Goal: Task Accomplishment & Management: Use online tool/utility

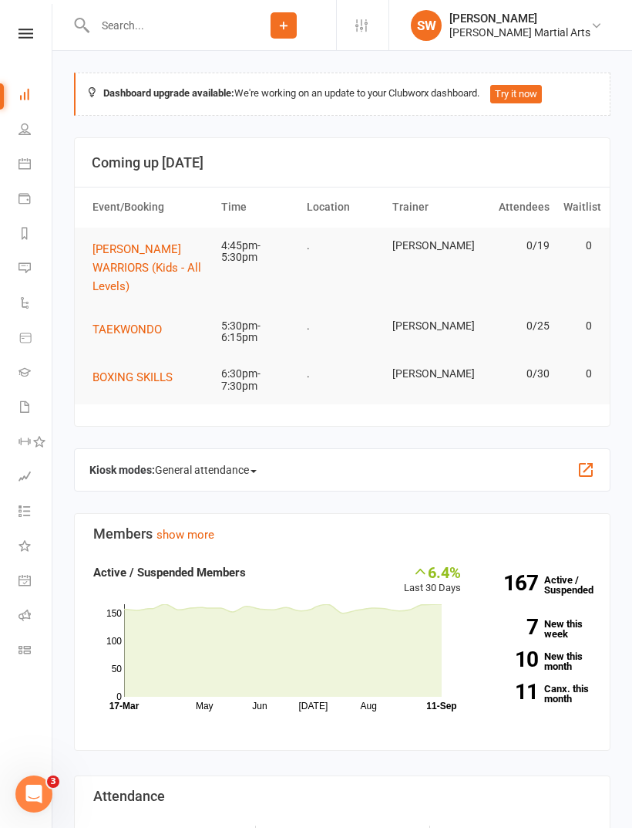
click at [139, 259] on span "[PERSON_NAME] WARRIORS (Kids - All Levels)" at bounding box center [147, 267] width 109 height 51
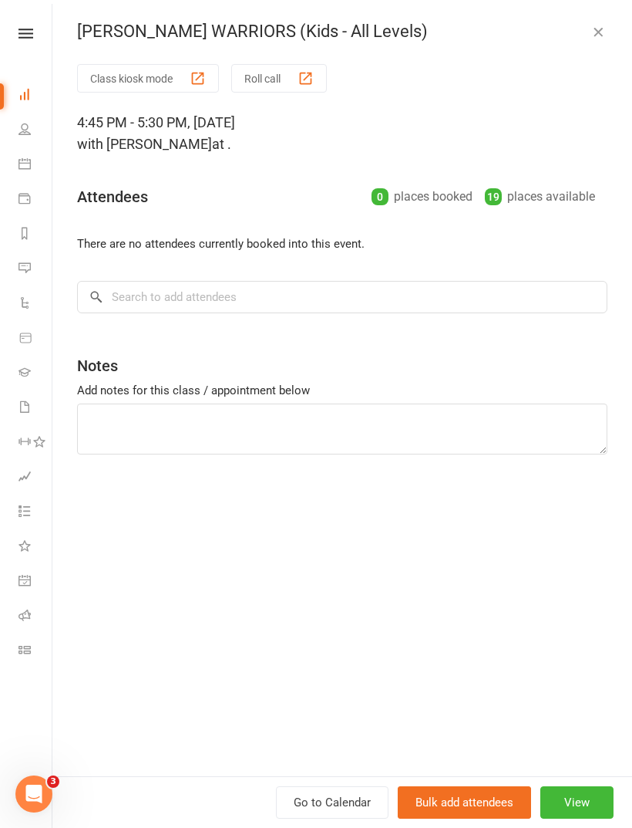
click at [153, 79] on button "Class kiosk mode" at bounding box center [148, 78] width 142 height 29
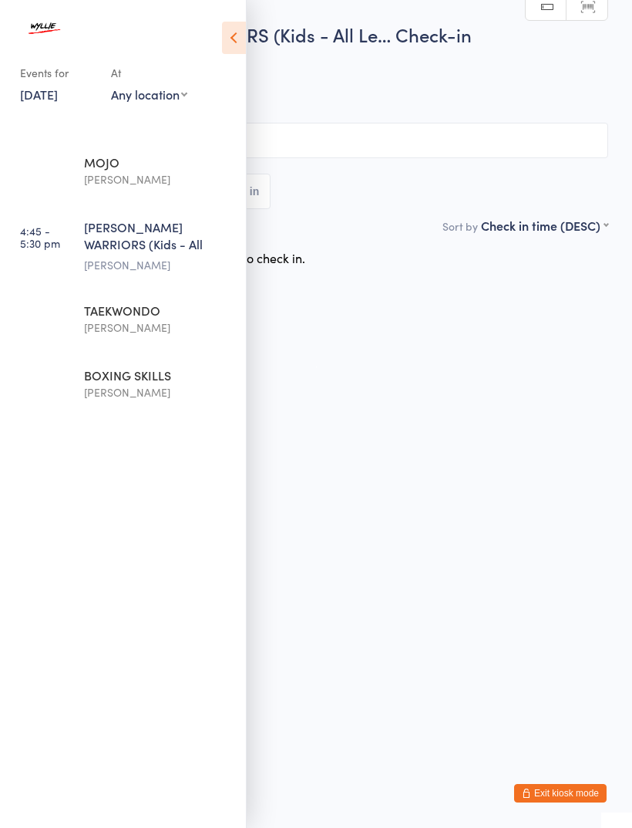
click at [238, 39] on icon at bounding box center [234, 38] width 24 height 32
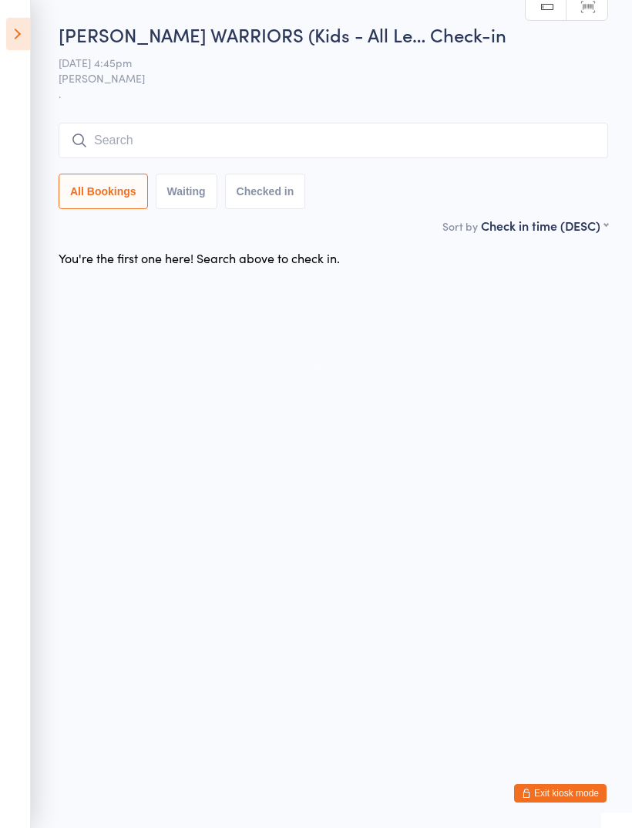
click at [298, 136] on input "search" at bounding box center [334, 140] width 550 height 35
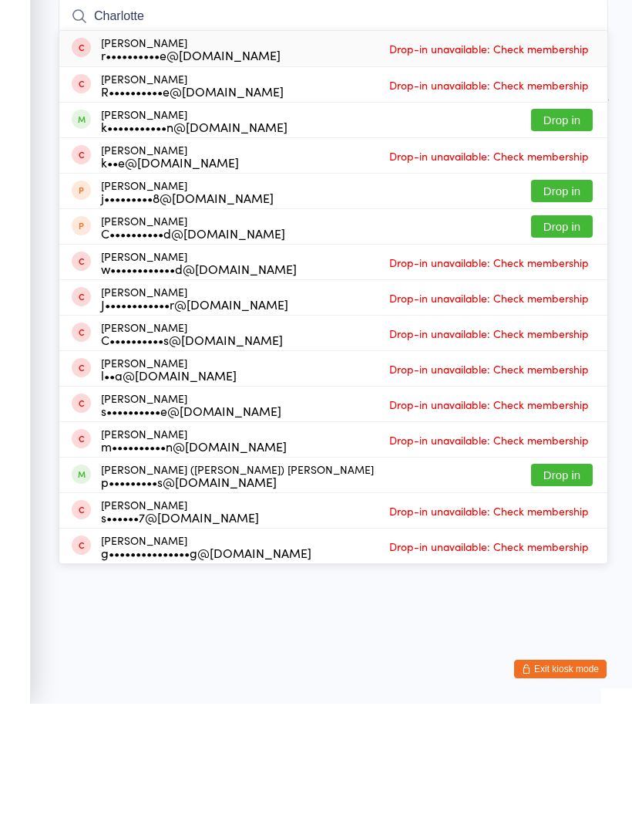
type input "Charlotte"
click at [578, 233] on button "Drop in" at bounding box center [562, 244] width 62 height 22
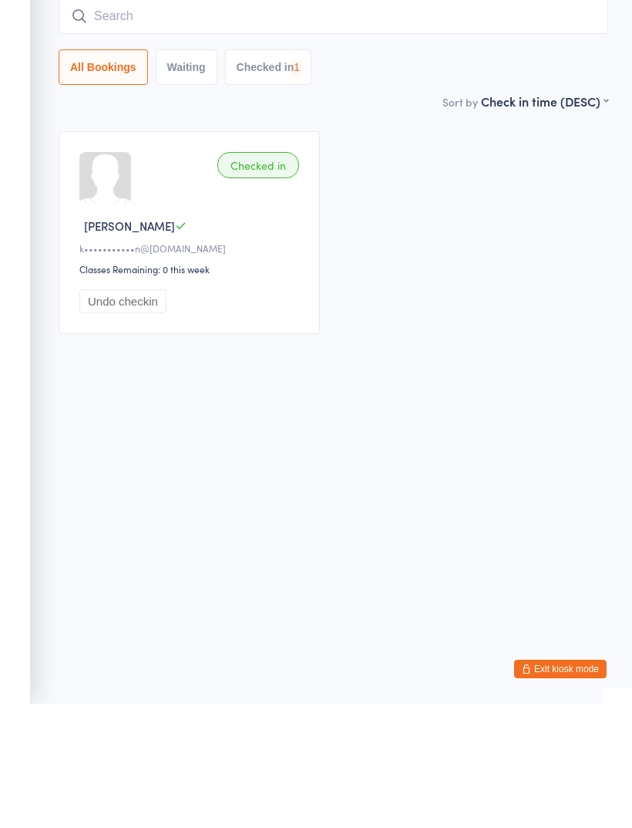
click at [245, 123] on input "search" at bounding box center [334, 140] width 550 height 35
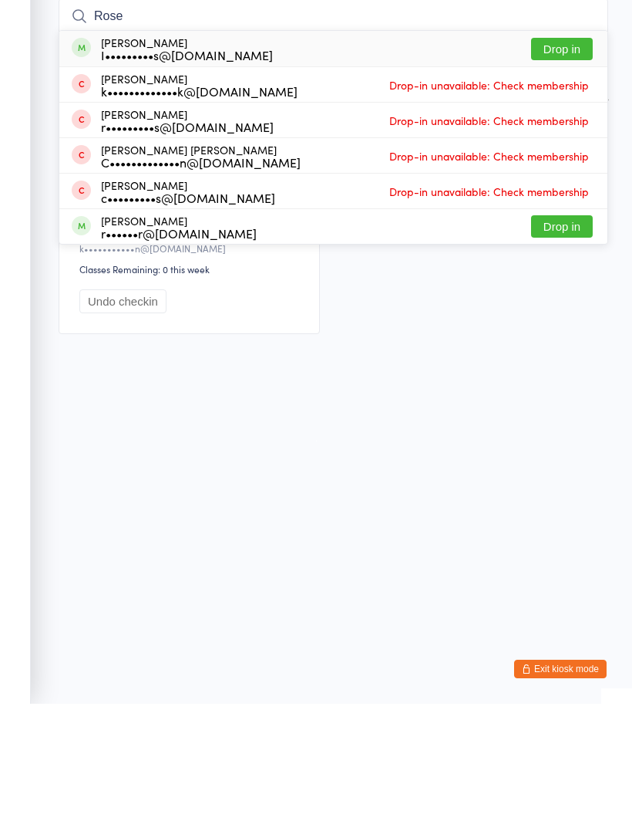
type input "Rose"
click at [564, 162] on button "Drop in" at bounding box center [562, 173] width 62 height 22
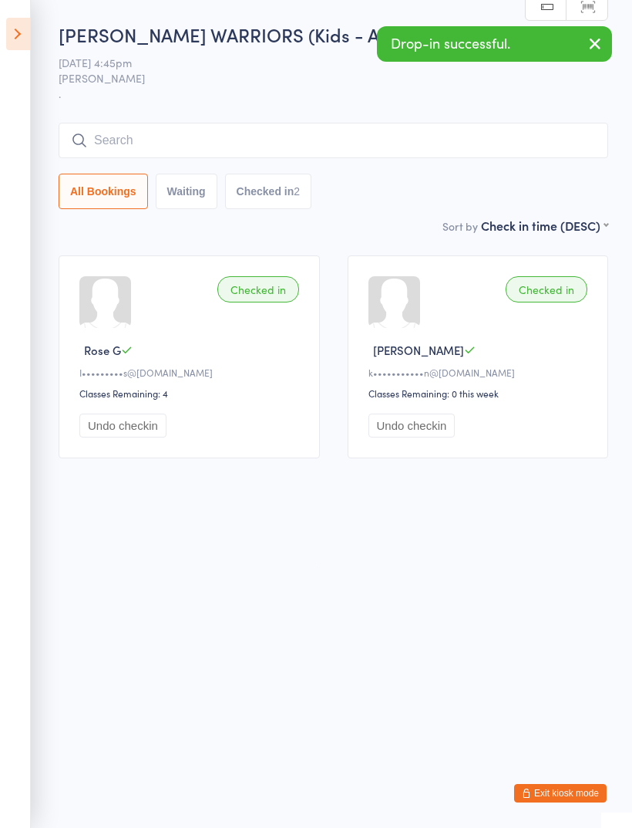
click at [276, 134] on input "search" at bounding box center [334, 140] width 550 height 35
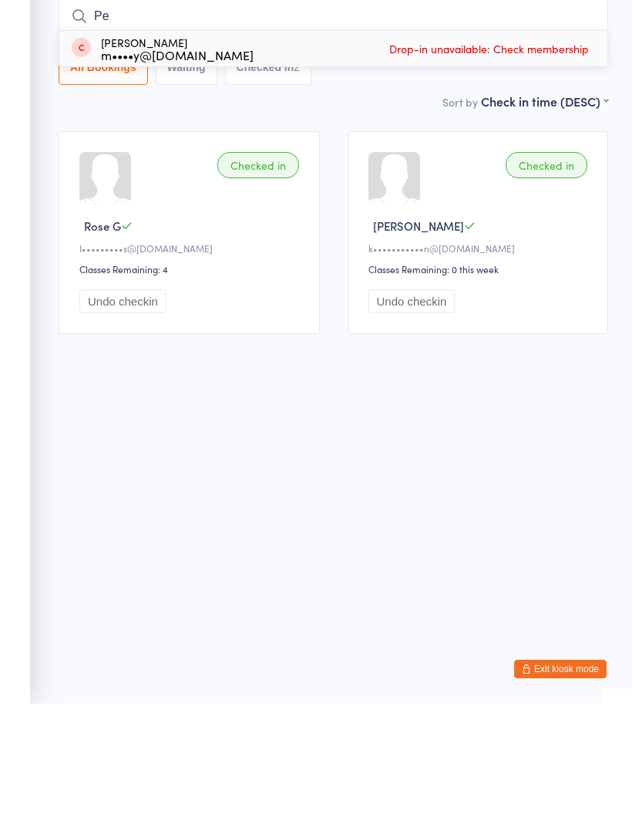
type input "P"
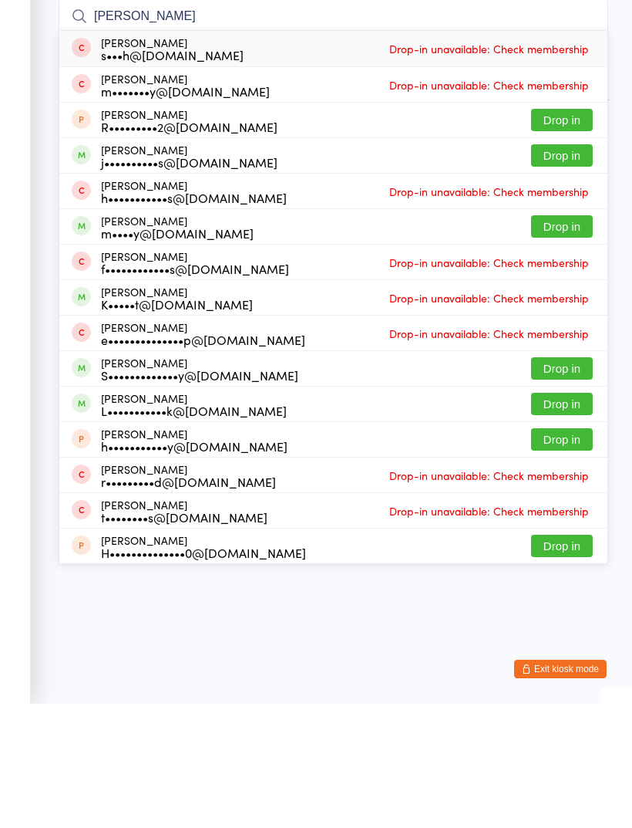
type input "Harr"
click at [574, 339] on button "Drop in" at bounding box center [562, 350] width 62 height 22
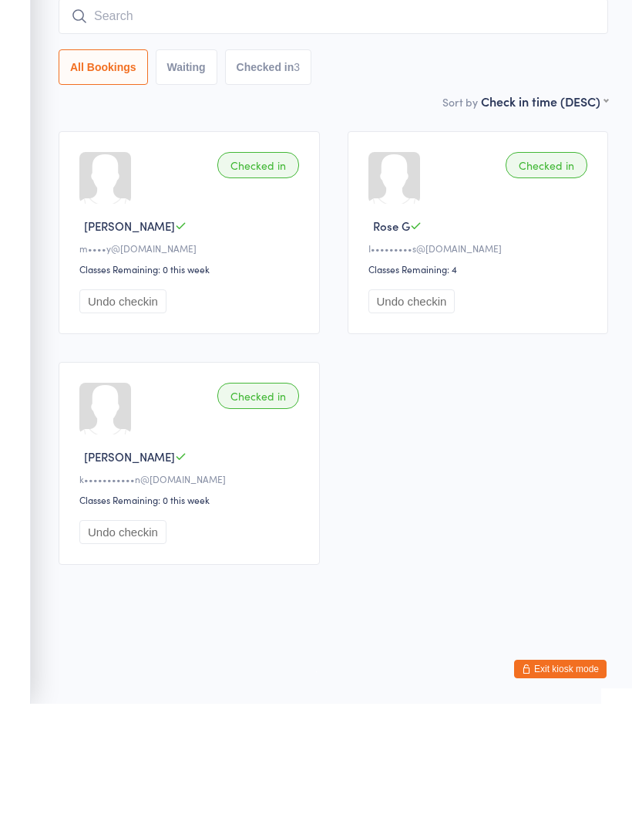
click at [264, 123] on input "search" at bounding box center [334, 140] width 550 height 35
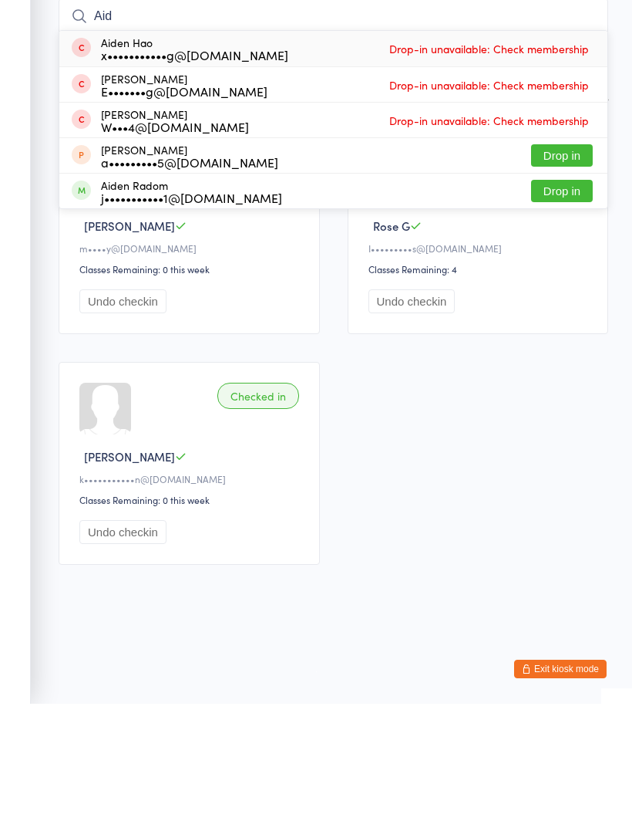
type input "Aid"
click at [574, 304] on button "Drop in" at bounding box center [562, 315] width 62 height 22
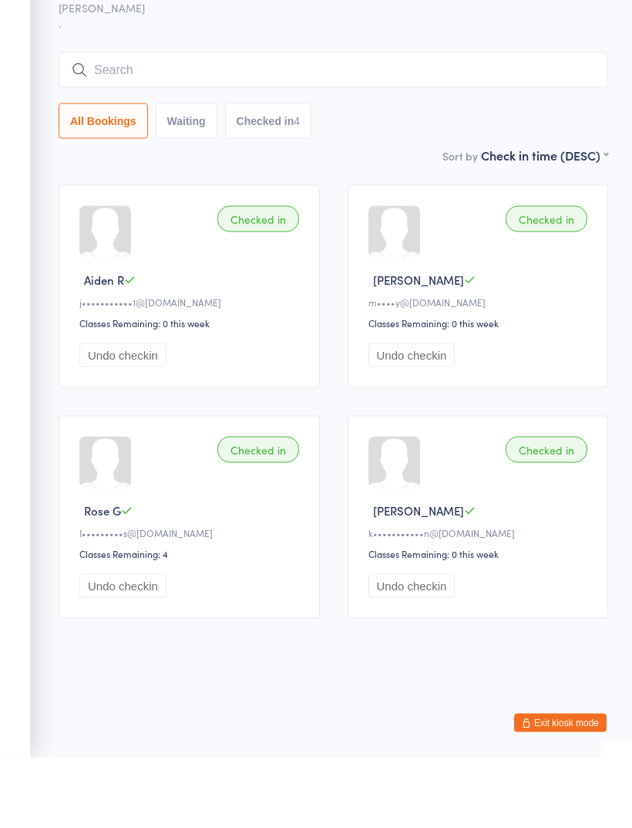
click at [287, 123] on input "search" at bounding box center [334, 140] width 550 height 35
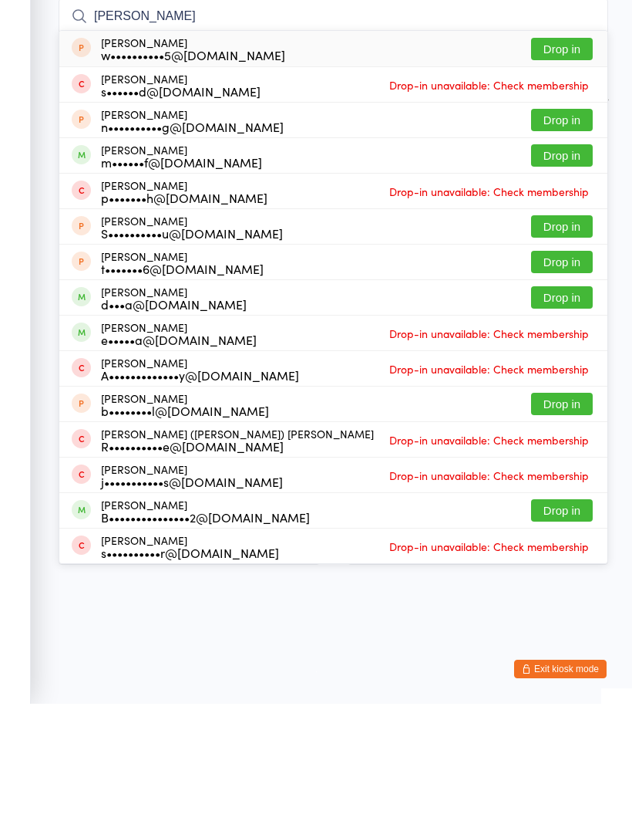
type input "William"
click at [569, 623] on button "Drop in" at bounding box center [562, 634] width 62 height 22
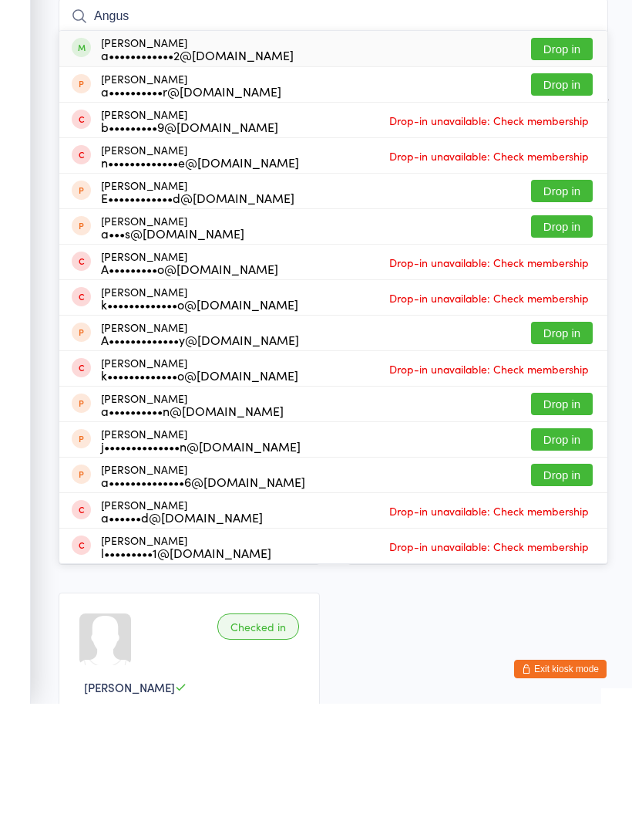
type input "Angus"
click at [560, 162] on button "Drop in" at bounding box center [562, 173] width 62 height 22
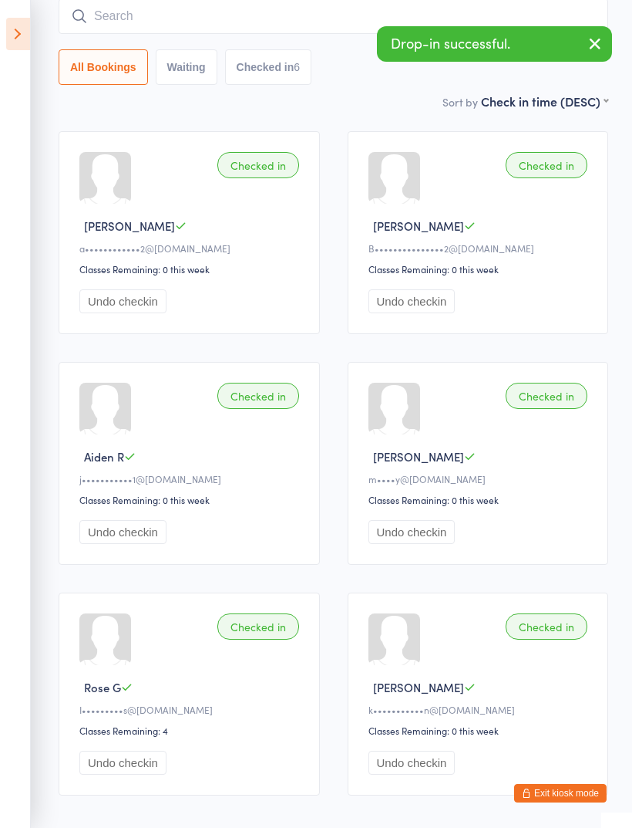
click at [237, 29] on input "search" at bounding box center [334, 15] width 550 height 35
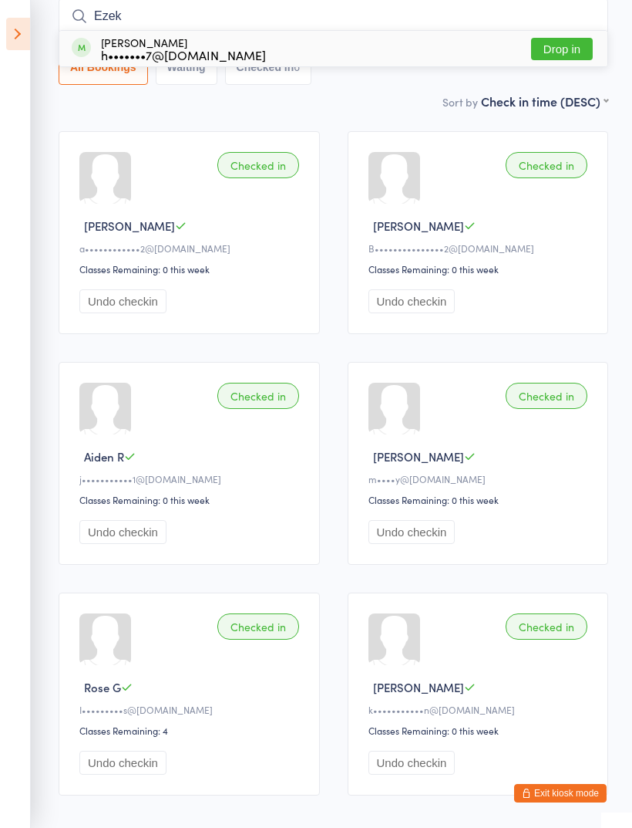
type input "Ezek"
click at [575, 59] on button "Drop in" at bounding box center [562, 49] width 62 height 22
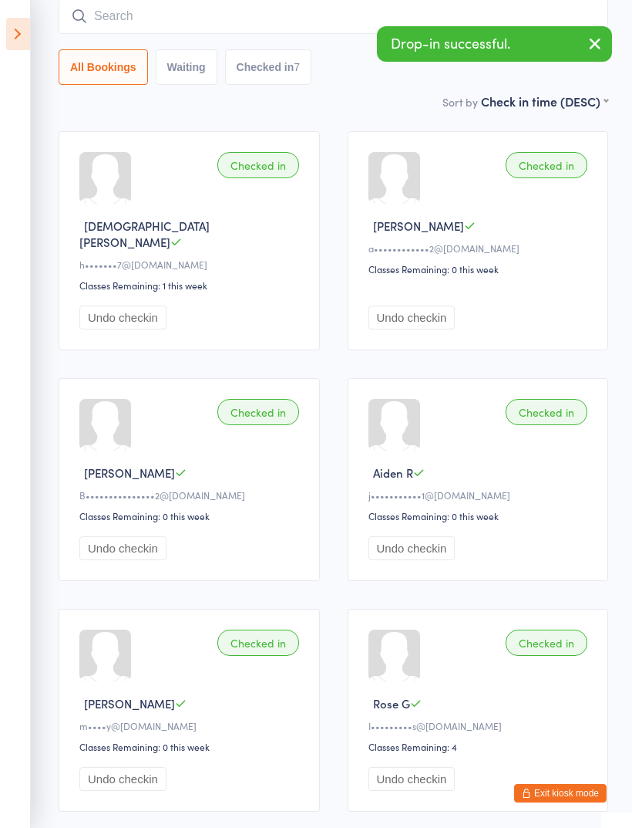
click at [230, 21] on input "search" at bounding box center [334, 15] width 550 height 35
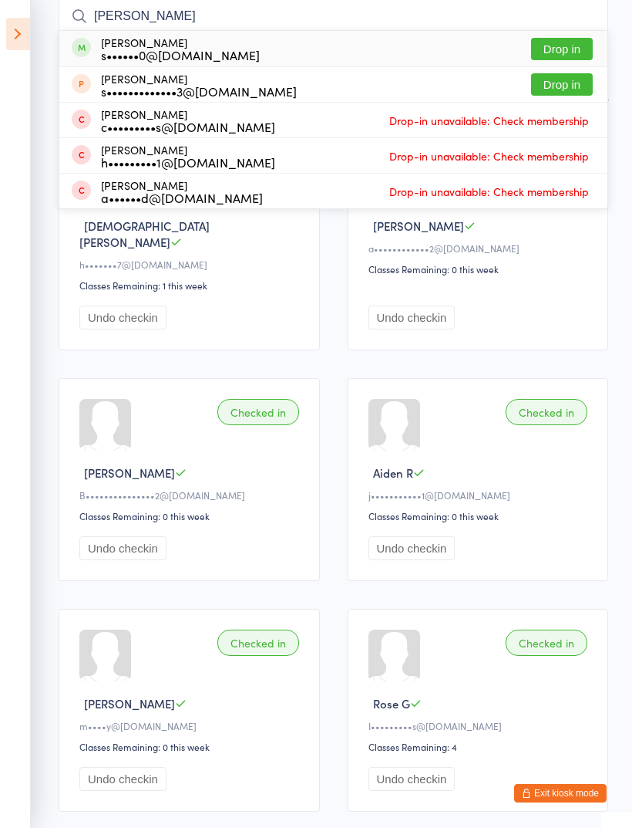
type input "Wren"
click at [576, 52] on button "Drop in" at bounding box center [562, 49] width 62 height 22
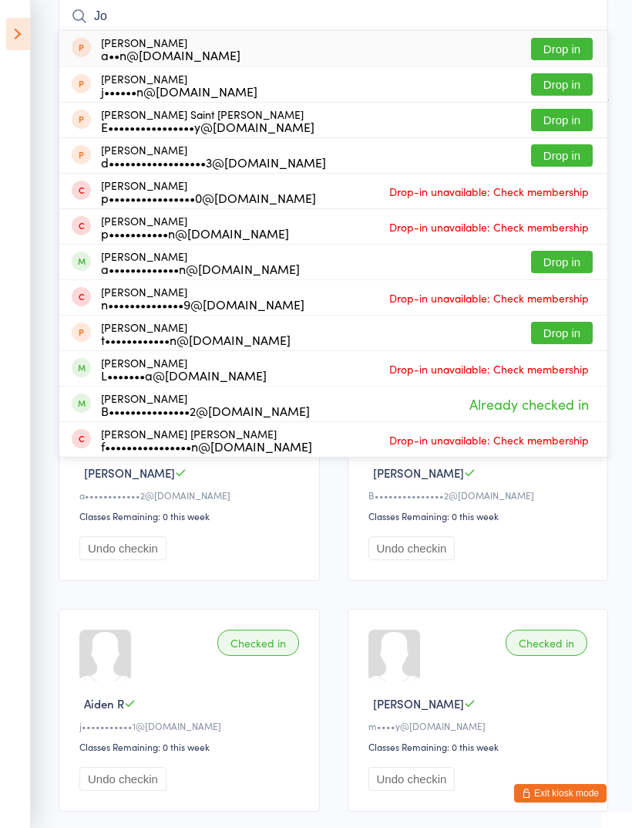
type input "J"
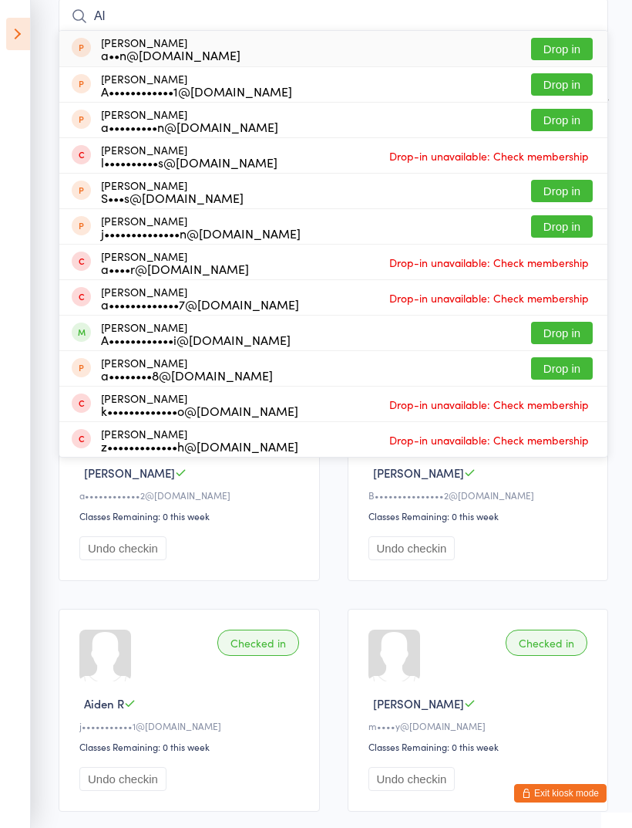
type input "A"
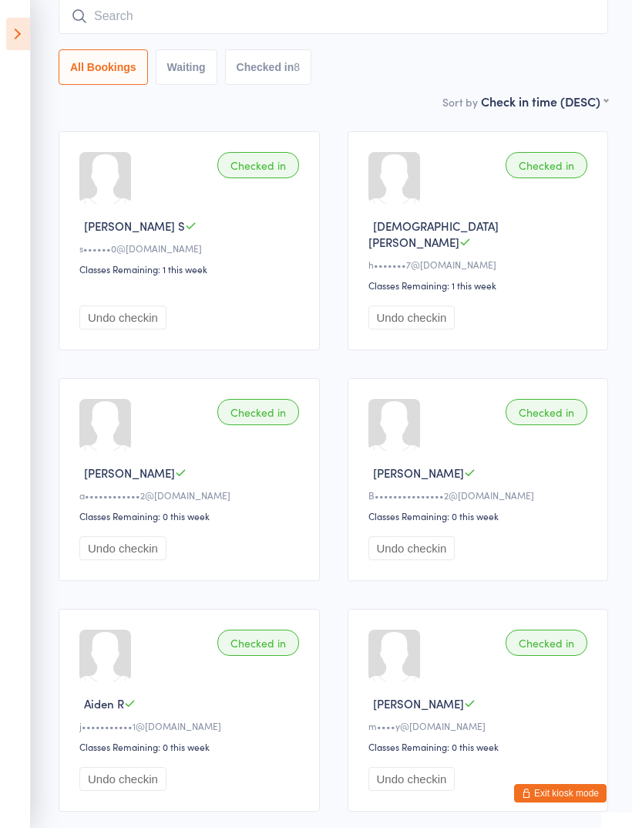
click at [9, 32] on icon at bounding box center [18, 34] width 24 height 32
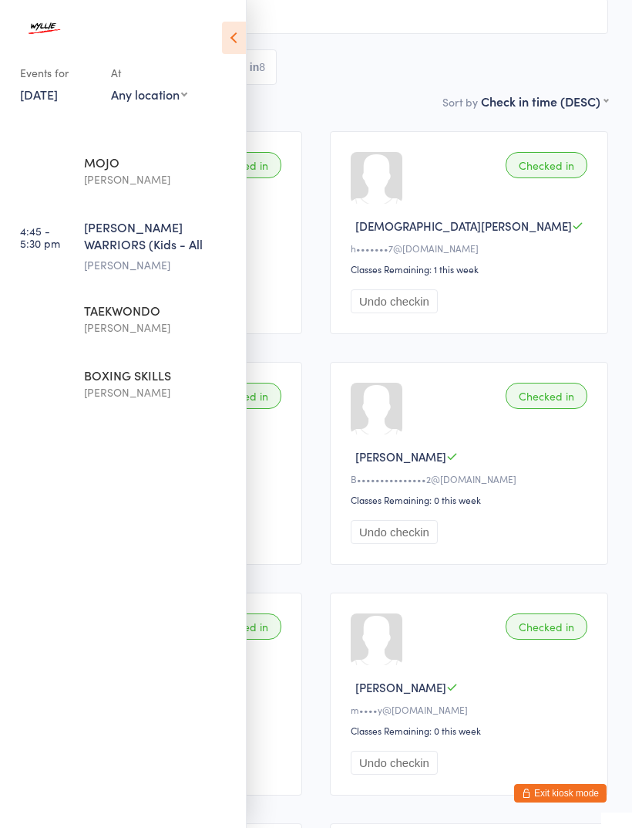
click at [230, 35] on icon at bounding box center [234, 38] width 24 height 32
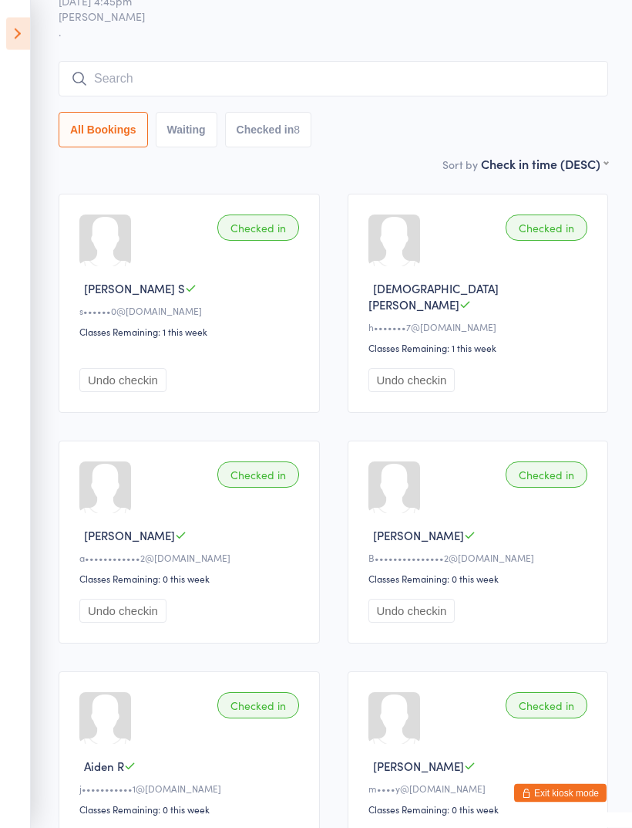
scroll to position [0, 0]
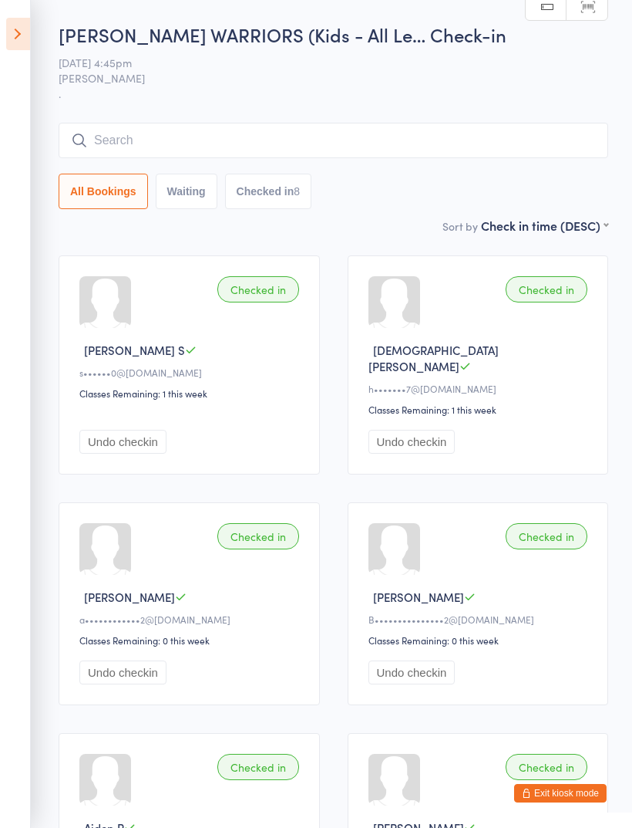
click at [578, 799] on button "Exit kiosk mode" at bounding box center [560, 793] width 93 height 19
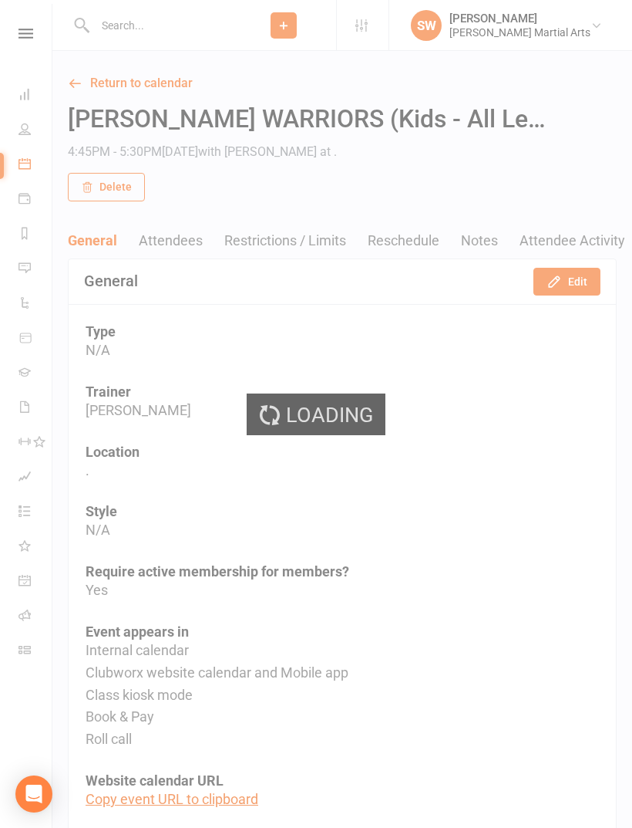
click at [26, 37] on div "Loading" at bounding box center [316, 414] width 632 height 828
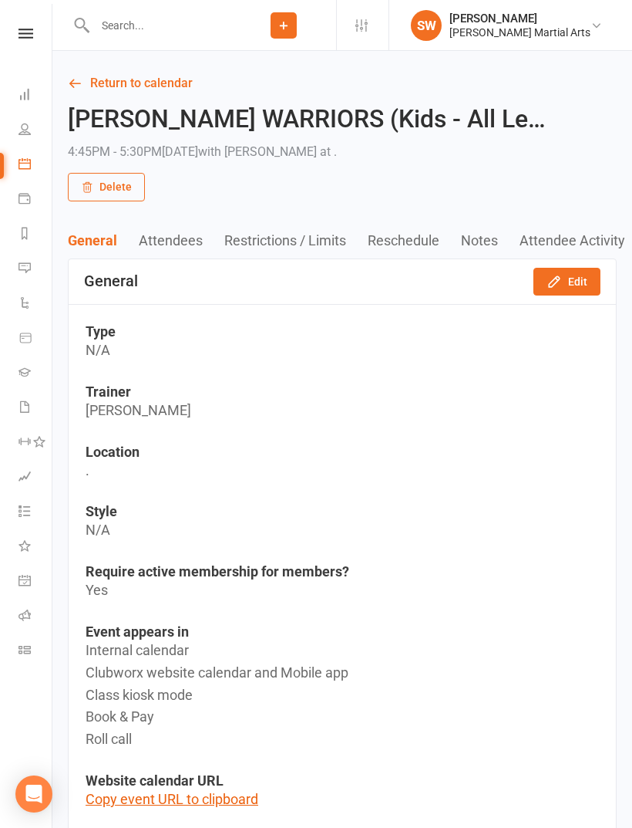
click at [26, 36] on icon at bounding box center [26, 34] width 15 height 10
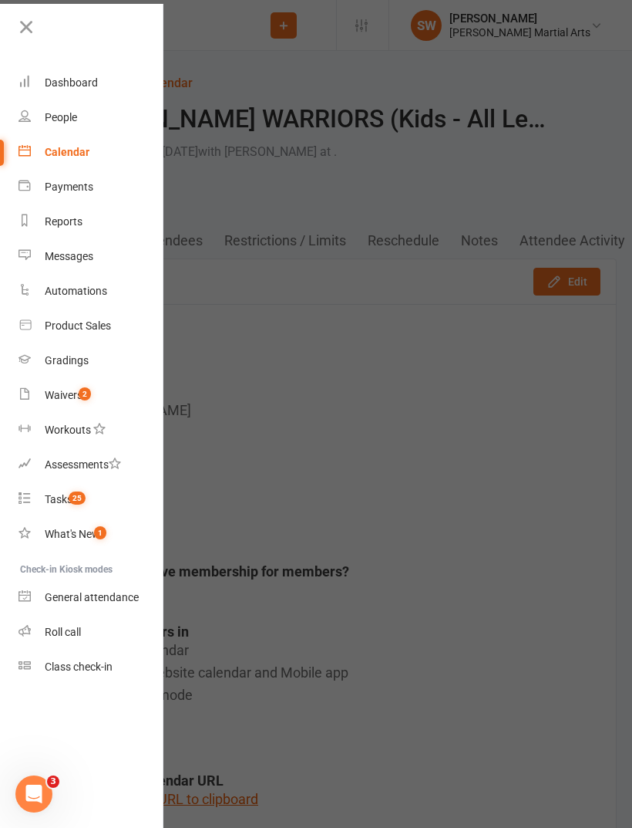
click at [58, 389] on div "Waivers" at bounding box center [64, 395] width 38 height 12
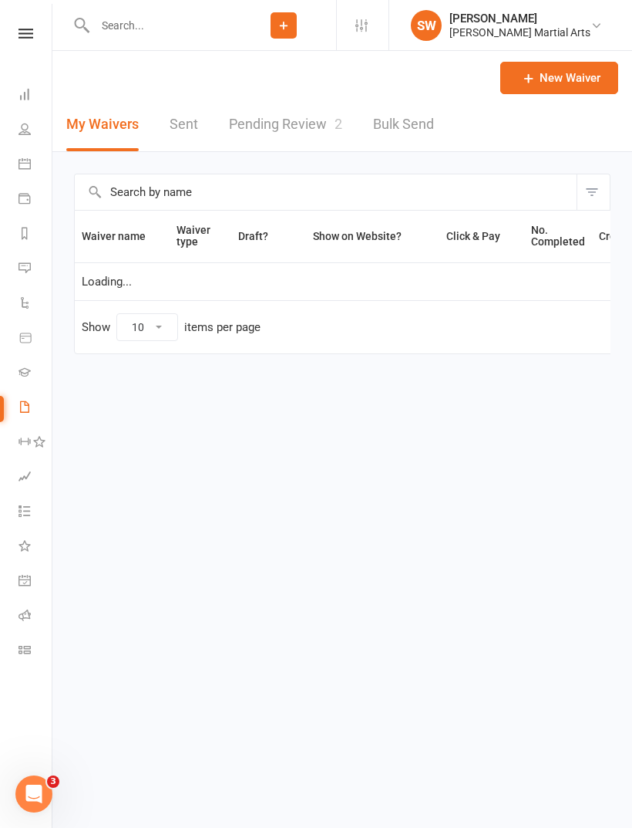
select select "25"
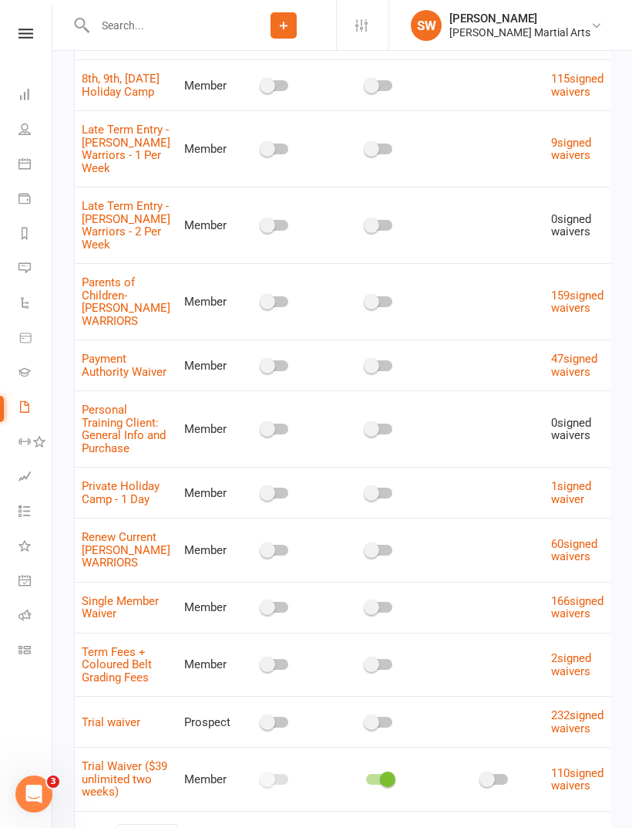
scroll to position [265, 0]
click at [106, 321] on link "Parents of Children- WYLLIE WARRIORS" at bounding box center [126, 302] width 89 height 52
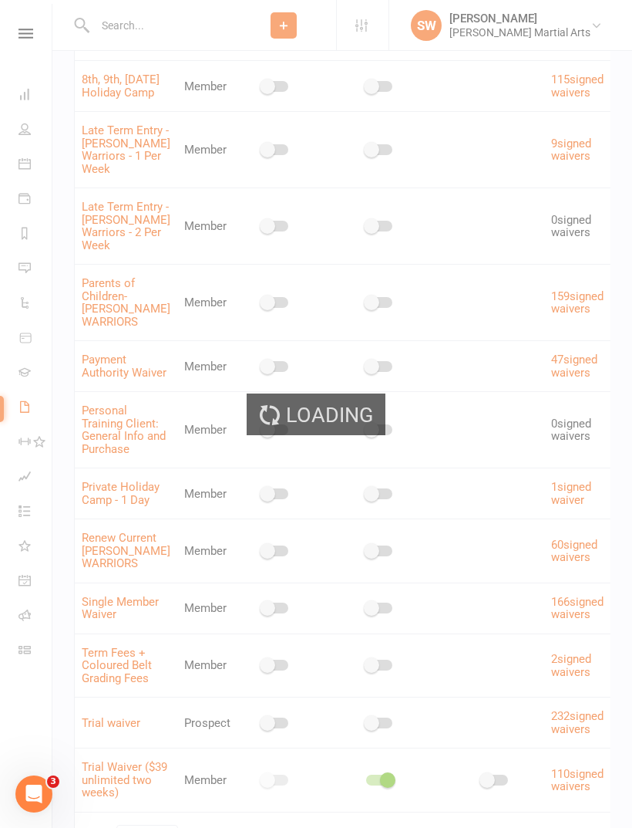
select select "applies_to_all_signees"
select select "copy_answers_for_primary_signee"
select select "select"
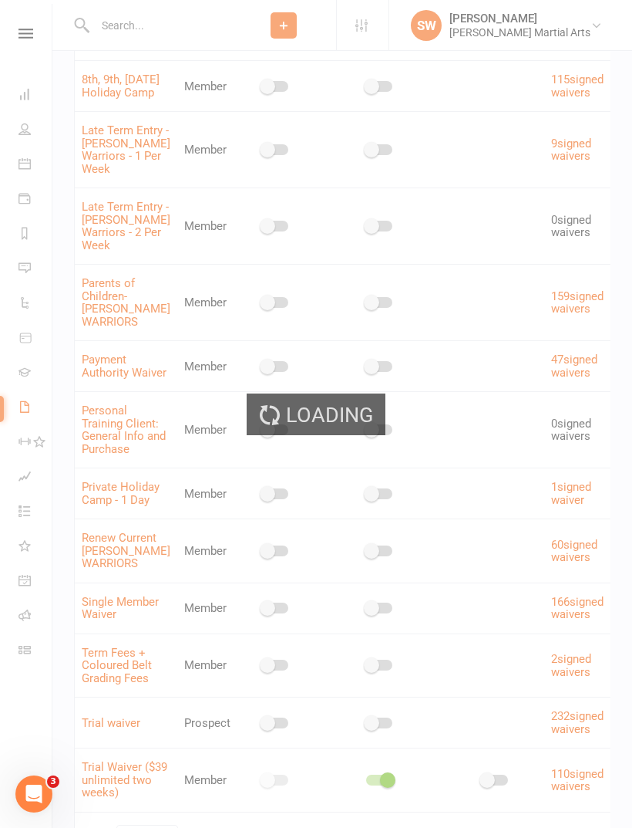
select select "select"
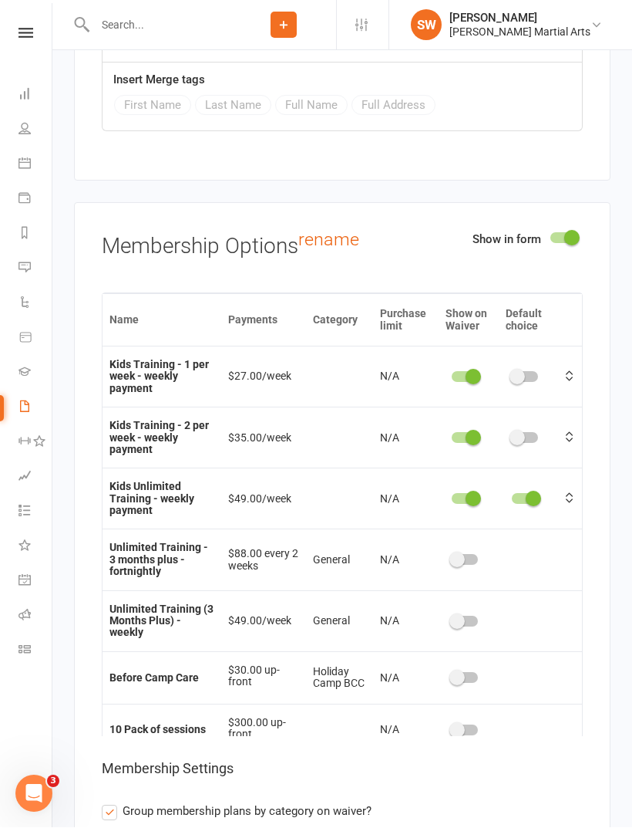
scroll to position [8038, 0]
click at [32, 32] on icon at bounding box center [26, 34] width 15 height 10
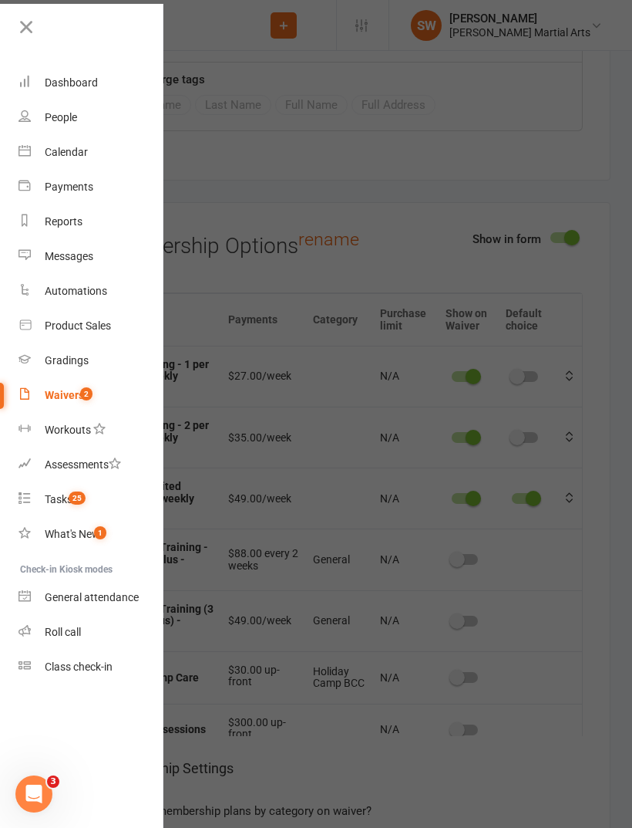
click at [81, 157] on div "Calendar" at bounding box center [66, 152] width 43 height 12
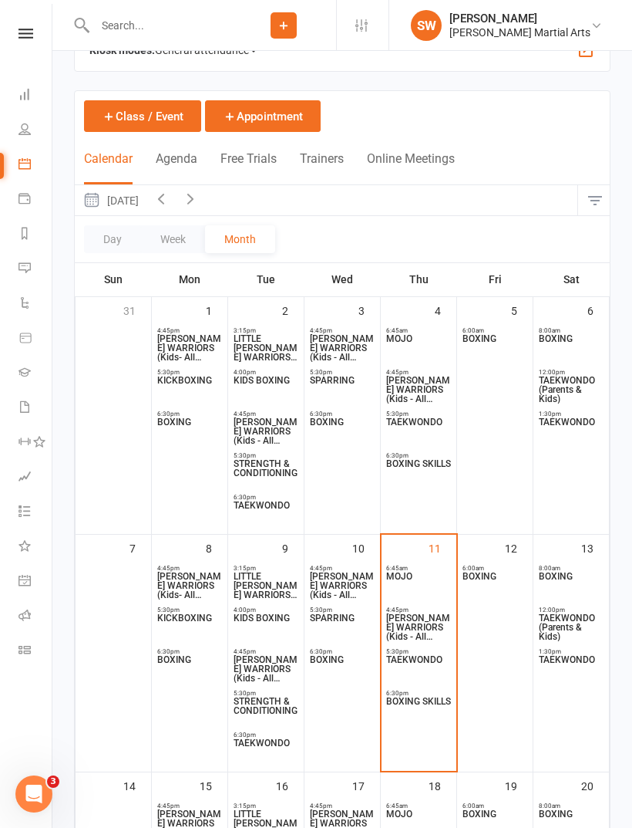
scroll to position [71, 0]
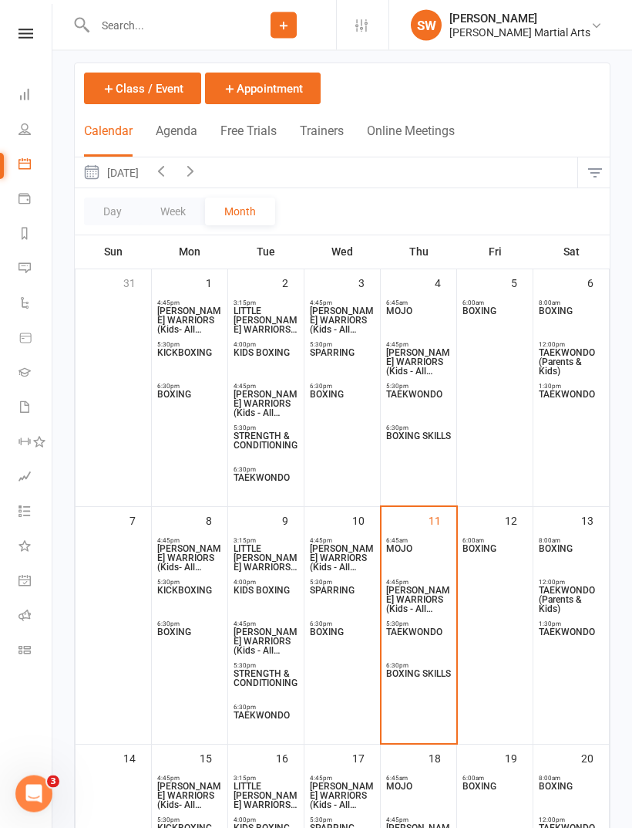
click at [424, 632] on span "TAEKWONDO" at bounding box center [419, 642] width 66 height 28
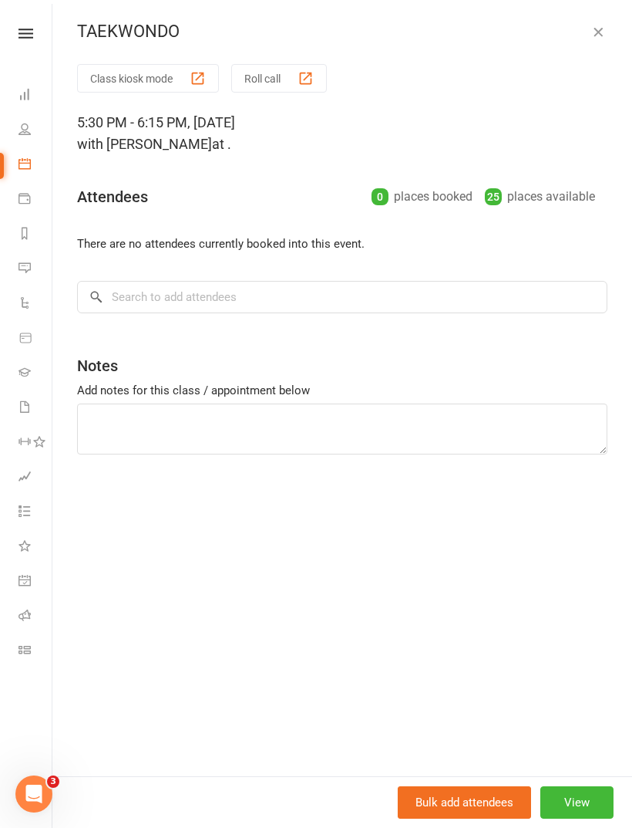
scroll to position [0, 0]
click at [122, 77] on button "Class kiosk mode" at bounding box center [148, 78] width 142 height 29
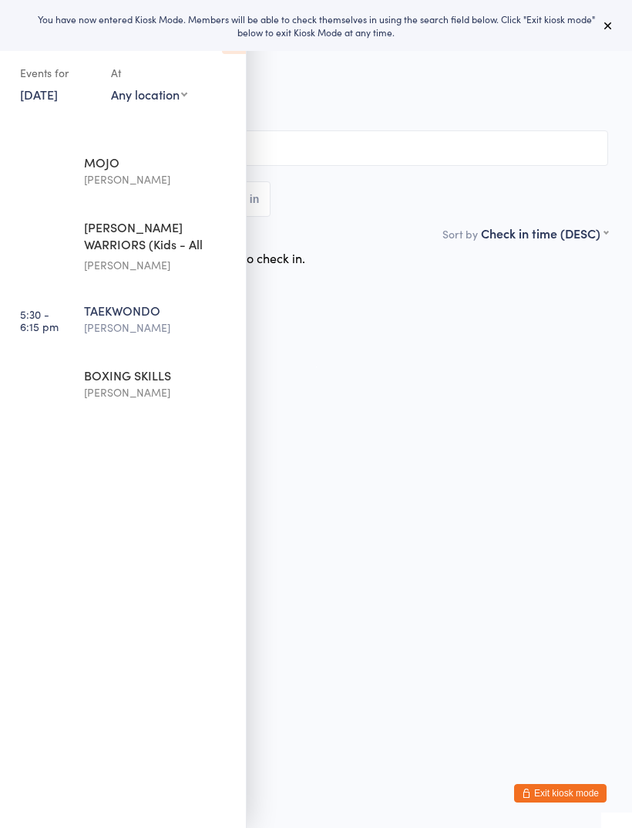
click at [604, 35] on button at bounding box center [608, 25] width 19 height 19
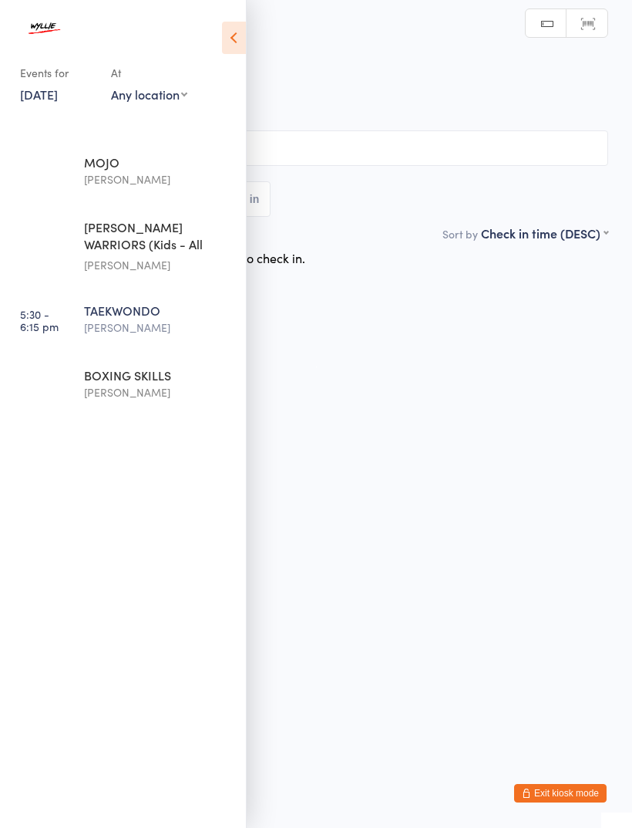
click at [204, 39] on div at bounding box center [115, 32] width 191 height 31
click at [225, 34] on icon at bounding box center [234, 38] width 24 height 32
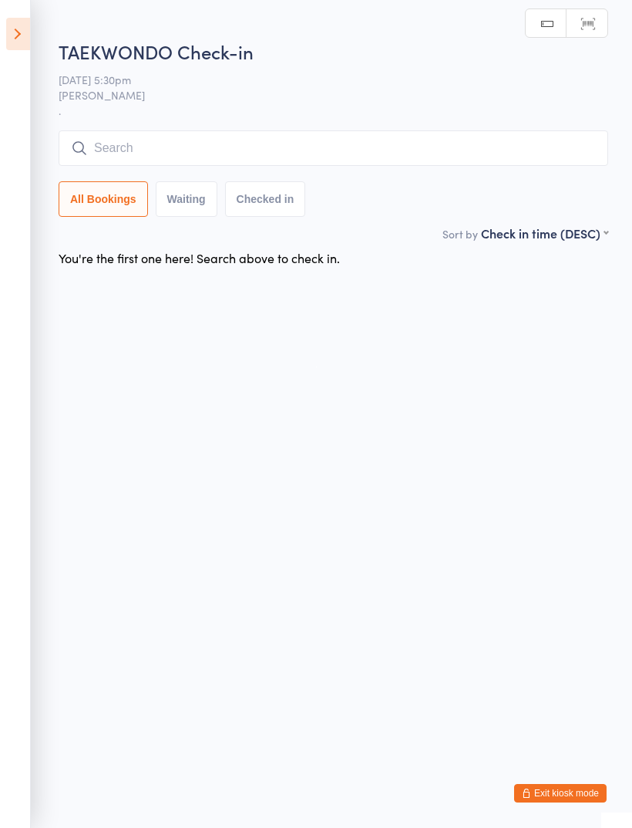
click at [212, 166] on input "search" at bounding box center [334, 147] width 550 height 35
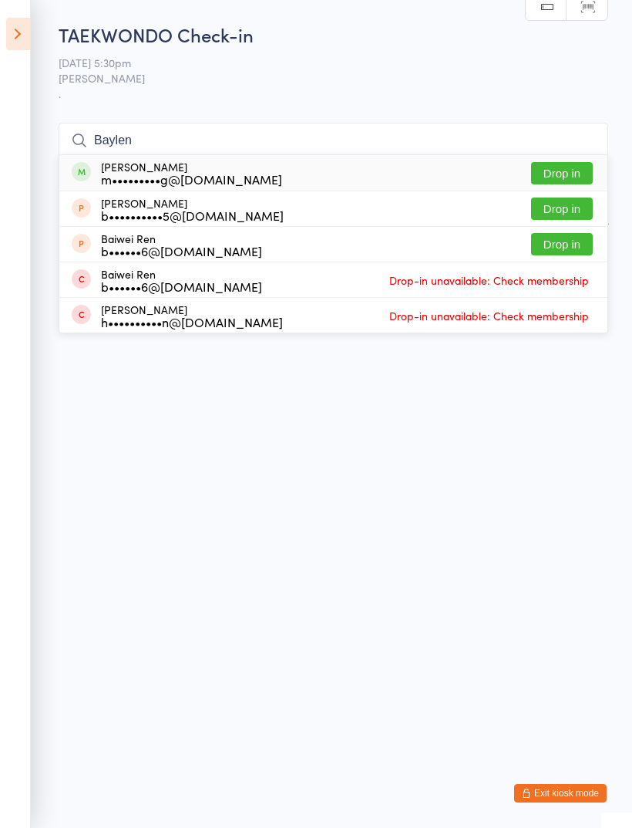
type input "Baylen"
click at [562, 176] on button "Drop in" at bounding box center [562, 173] width 62 height 22
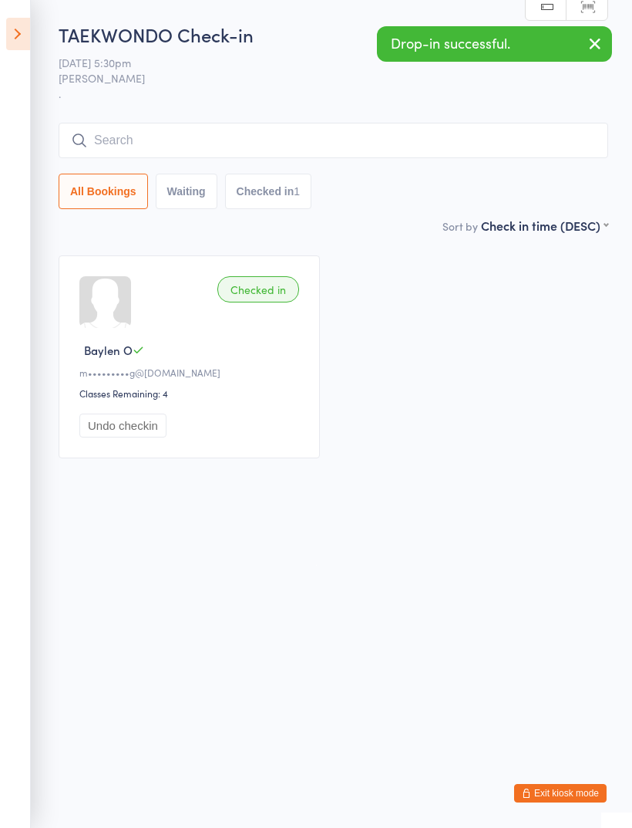
click at [212, 147] on input "search" at bounding box center [334, 140] width 550 height 35
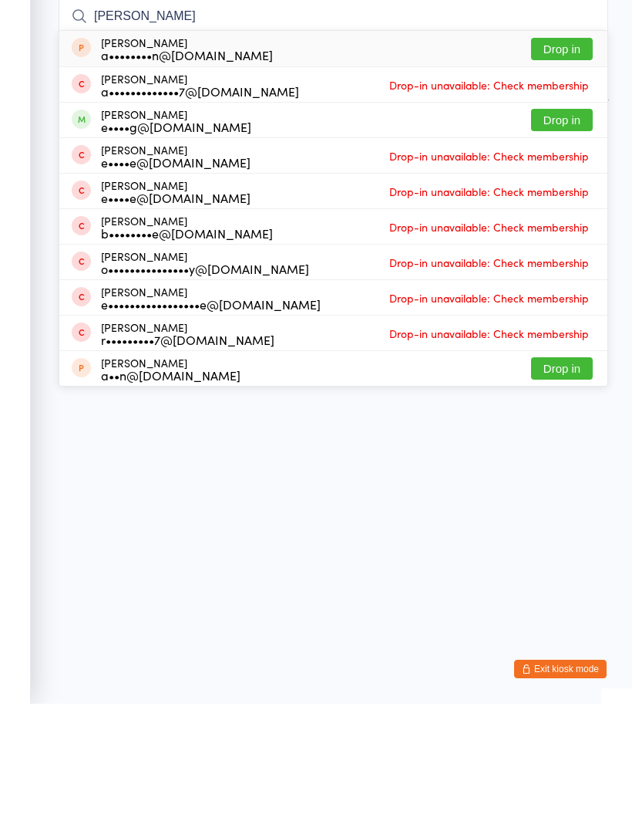
type input "[PERSON_NAME]"
click at [570, 233] on button "Drop in" at bounding box center [562, 244] width 62 height 22
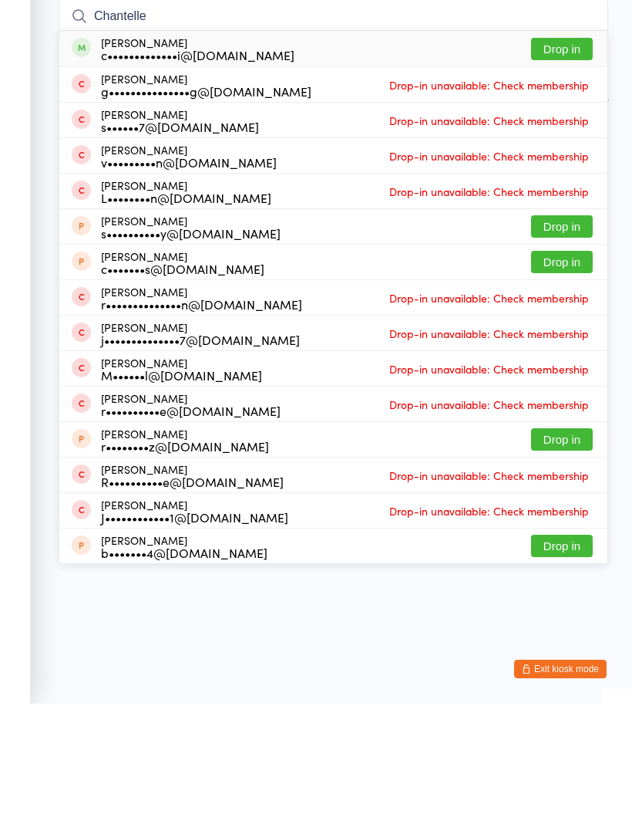
type input "Chantelle"
click at [572, 162] on button "Drop in" at bounding box center [562, 173] width 62 height 22
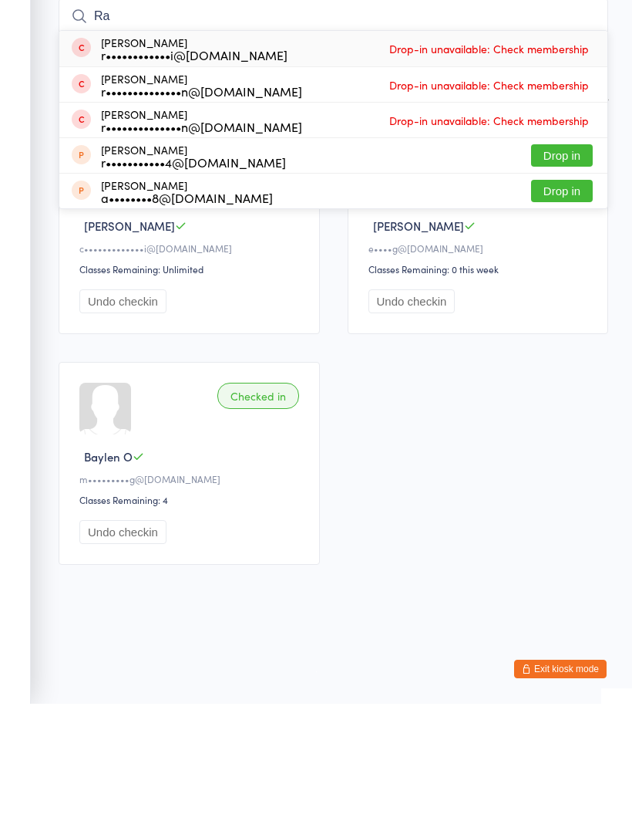
type input "R"
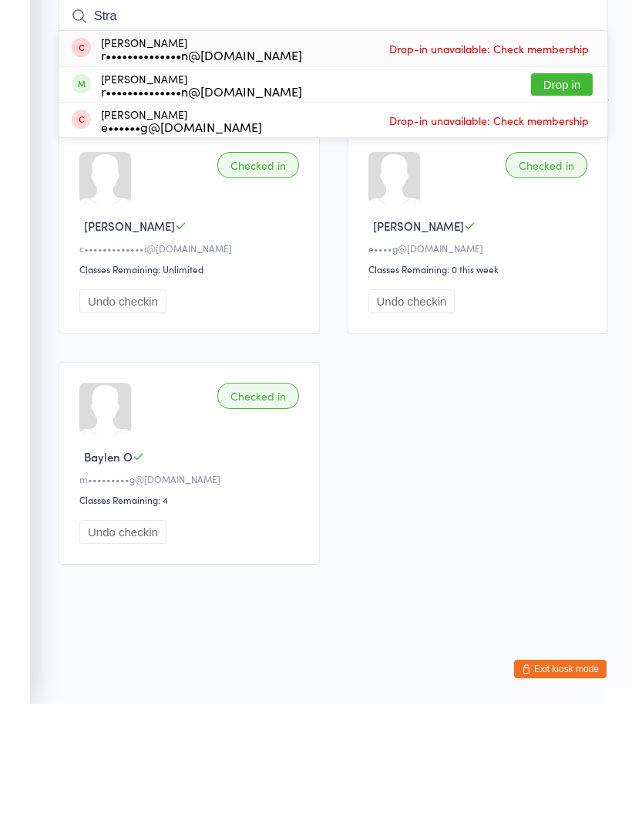
type input "Stra"
click at [568, 197] on button "Drop in" at bounding box center [562, 208] width 62 height 22
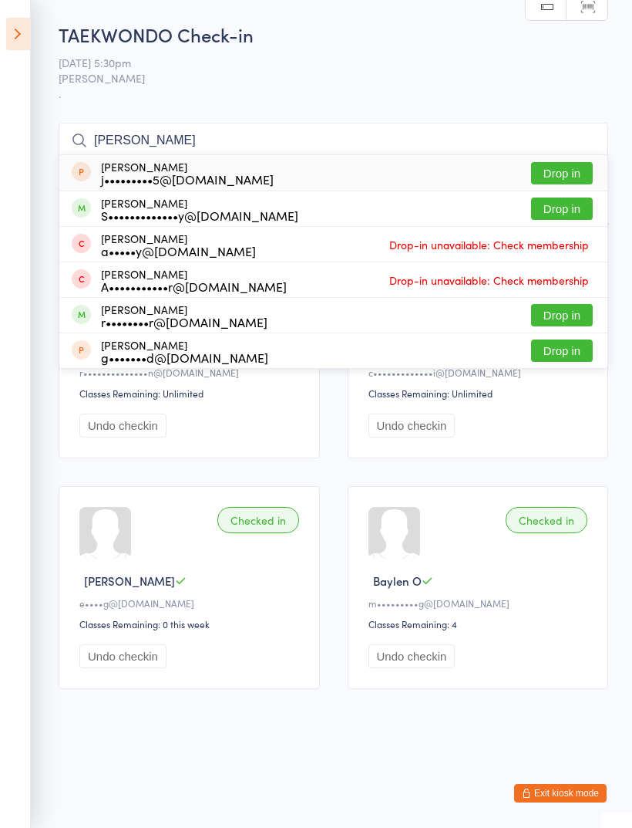
type input "[PERSON_NAME]"
click at [582, 317] on button "Drop in" at bounding box center [562, 315] width 62 height 22
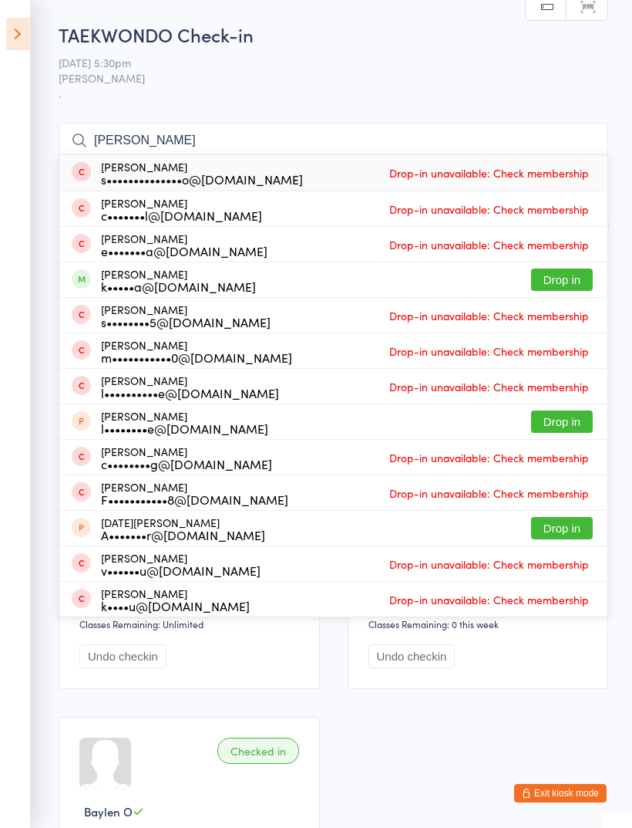
type input "[PERSON_NAME]"
click at [575, 280] on button "Drop in" at bounding box center [562, 279] width 62 height 22
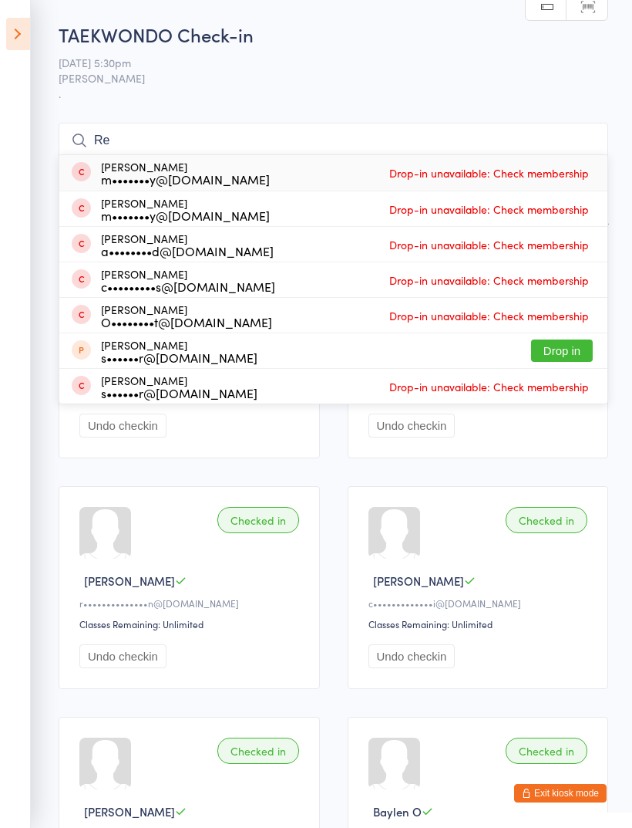
type input "R"
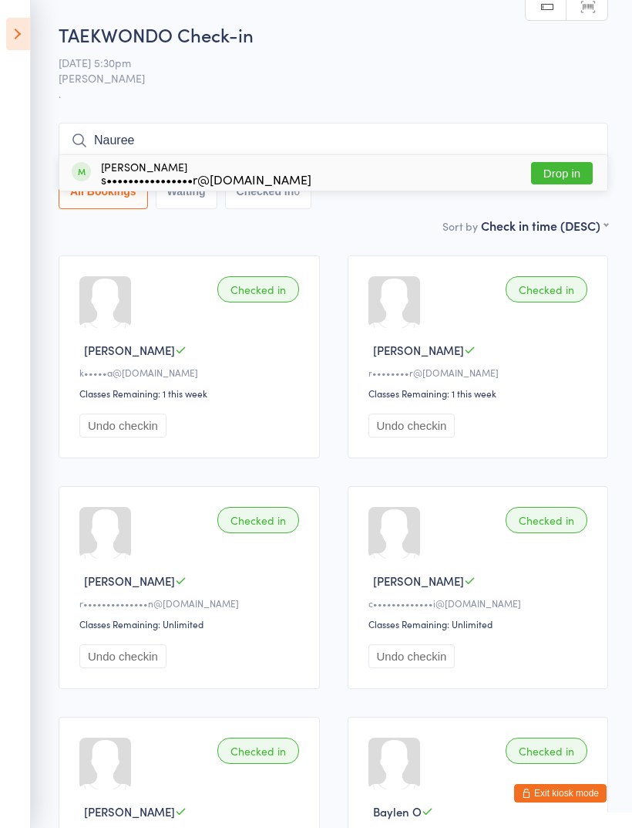
type input "Nauree"
click at [573, 175] on button "Drop in" at bounding box center [562, 173] width 62 height 22
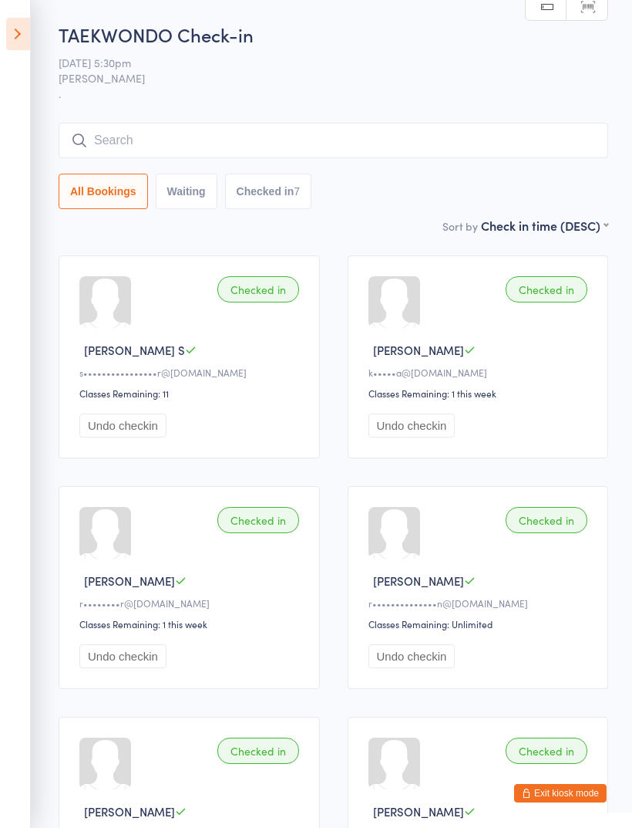
click at [200, 138] on input "search" at bounding box center [334, 140] width 550 height 35
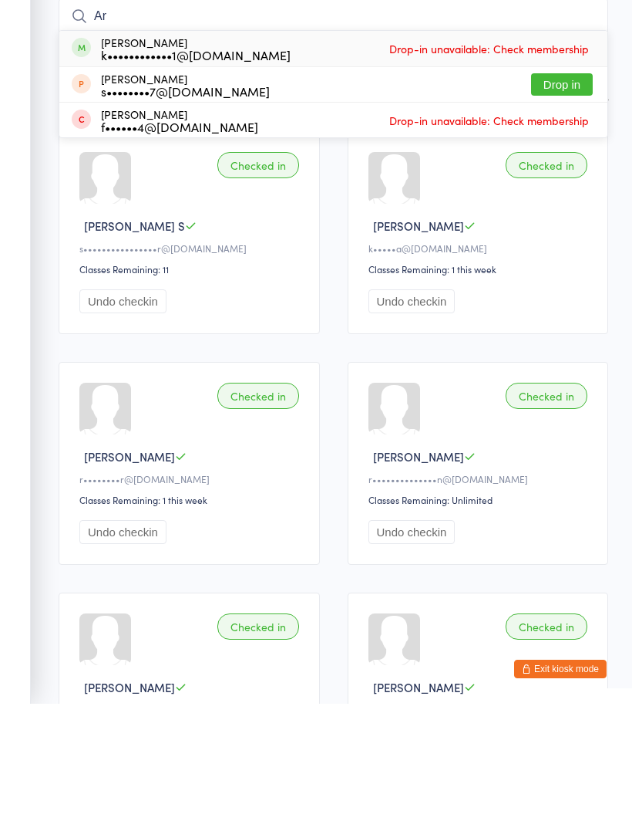
type input "A"
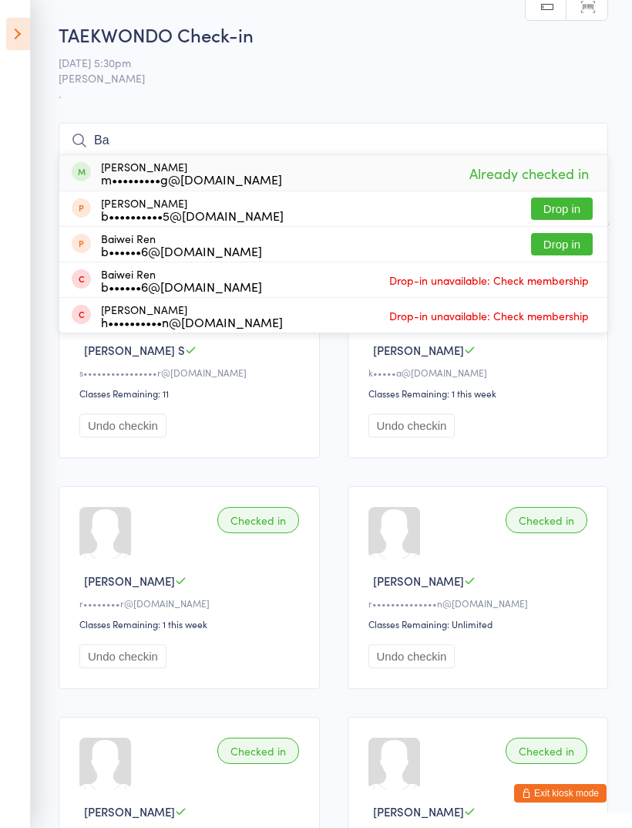
type input "B"
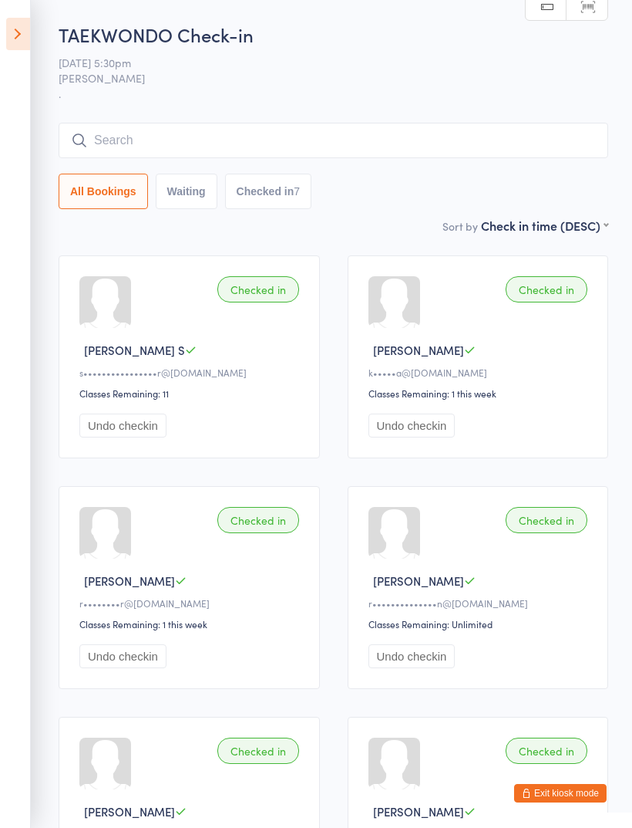
click at [29, 42] on icon at bounding box center [18, 34] width 24 height 32
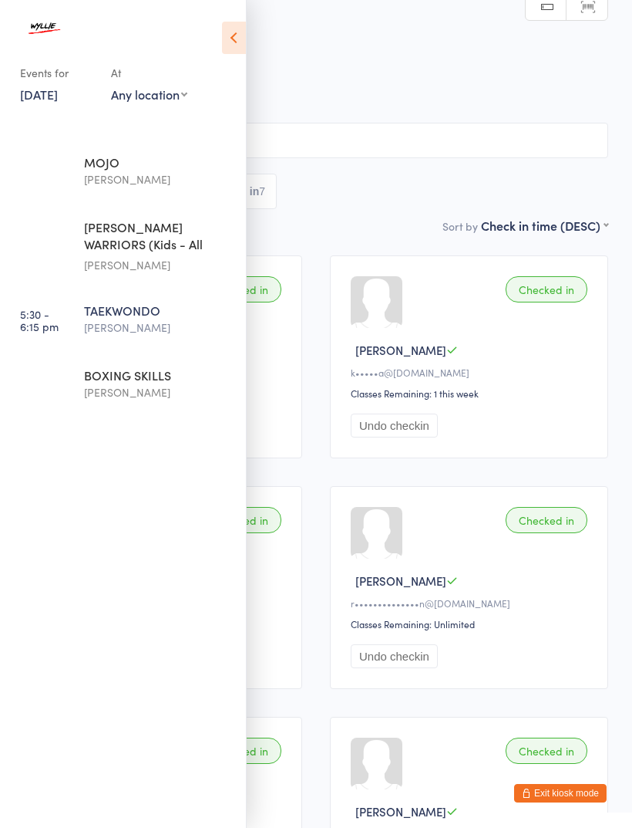
click at [145, 379] on div "BOXING SKILLS" at bounding box center [158, 374] width 149 height 17
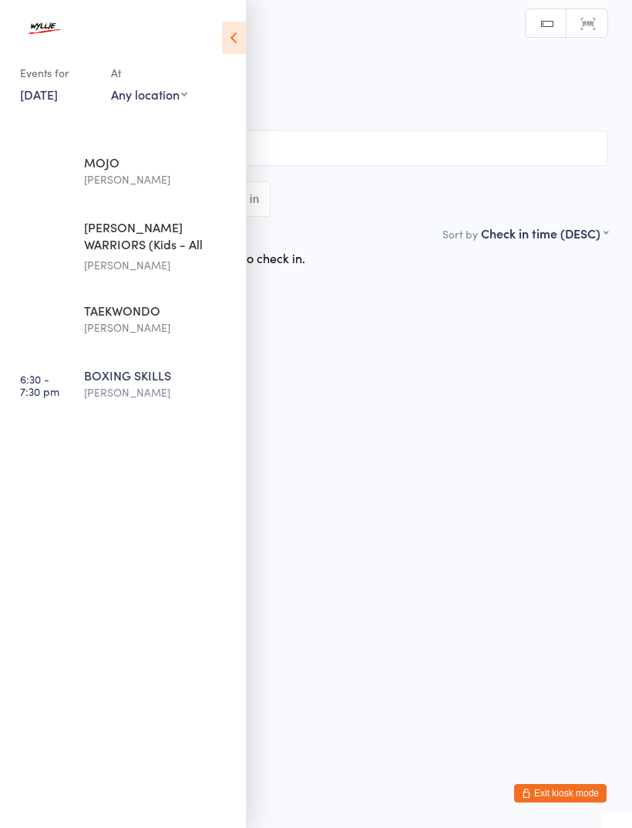
click at [240, 31] on icon at bounding box center [234, 38] width 24 height 32
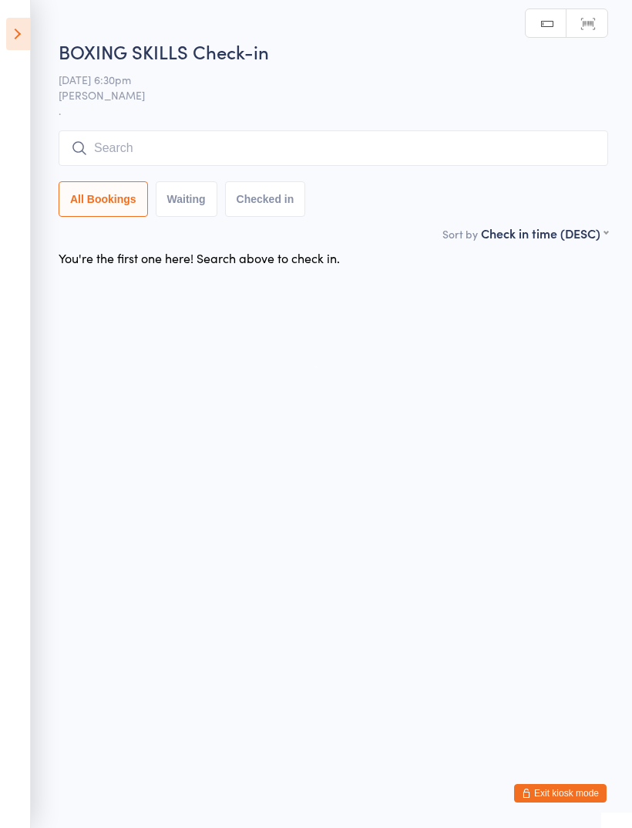
click at [327, 160] on input "search" at bounding box center [334, 147] width 550 height 35
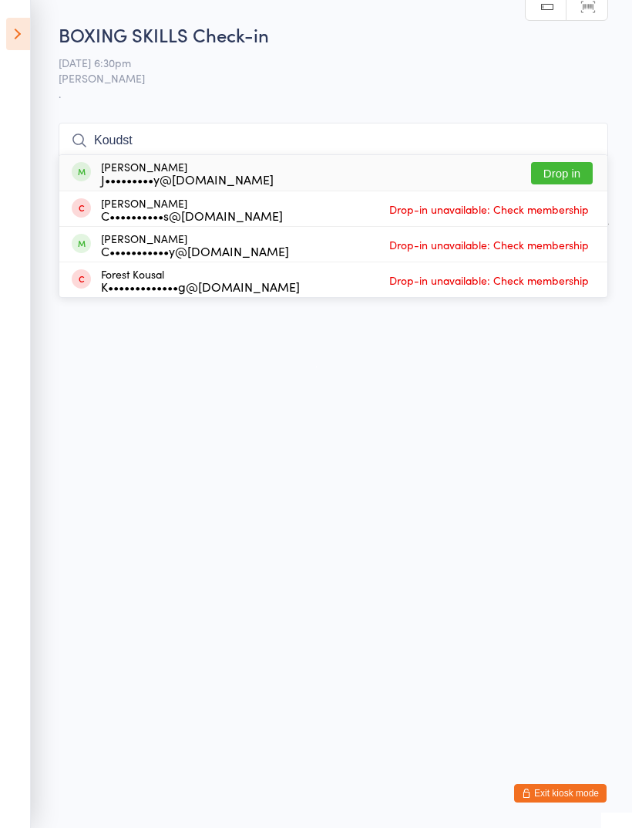
type input "Koudst"
click at [571, 168] on button "Drop in" at bounding box center [562, 173] width 62 height 22
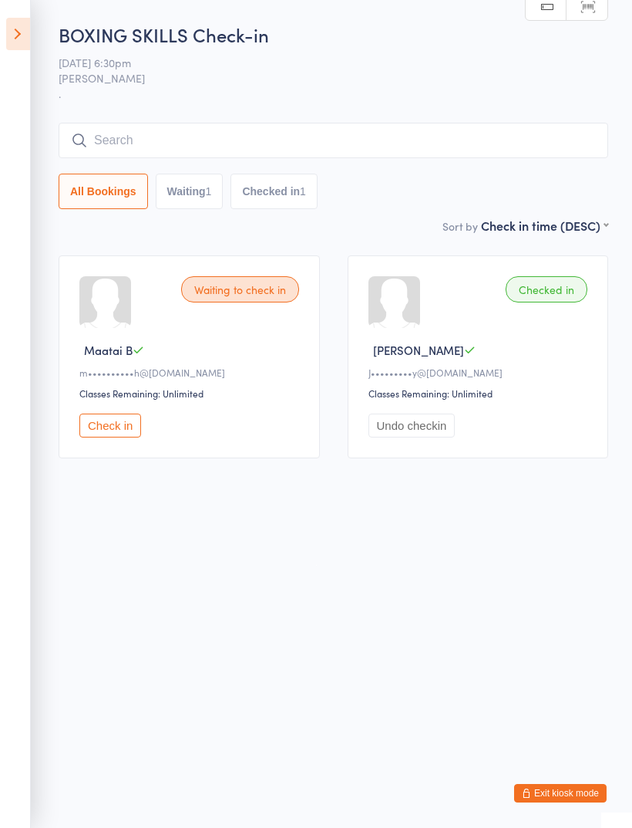
click at [122, 433] on button "Check in" at bounding box center [110, 425] width 62 height 24
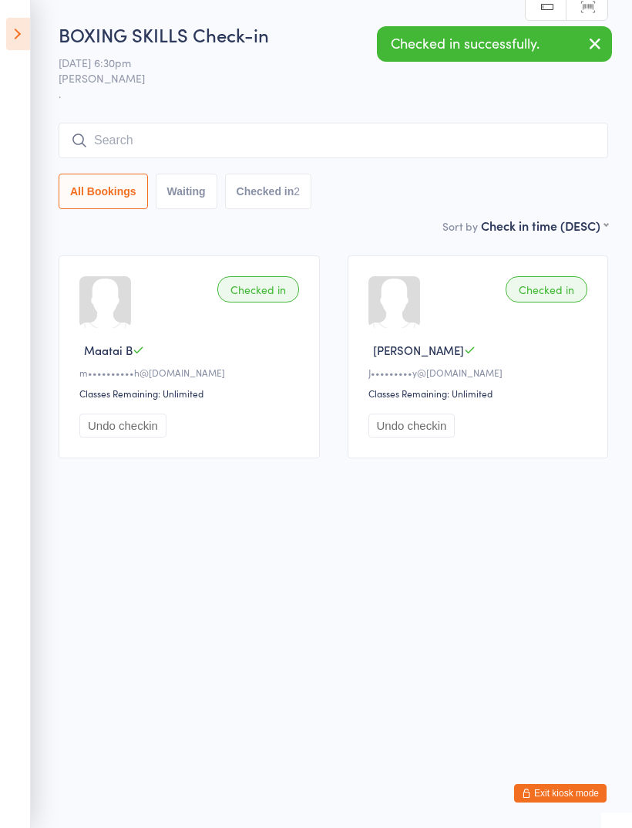
click at [267, 148] on input "search" at bounding box center [334, 140] width 550 height 35
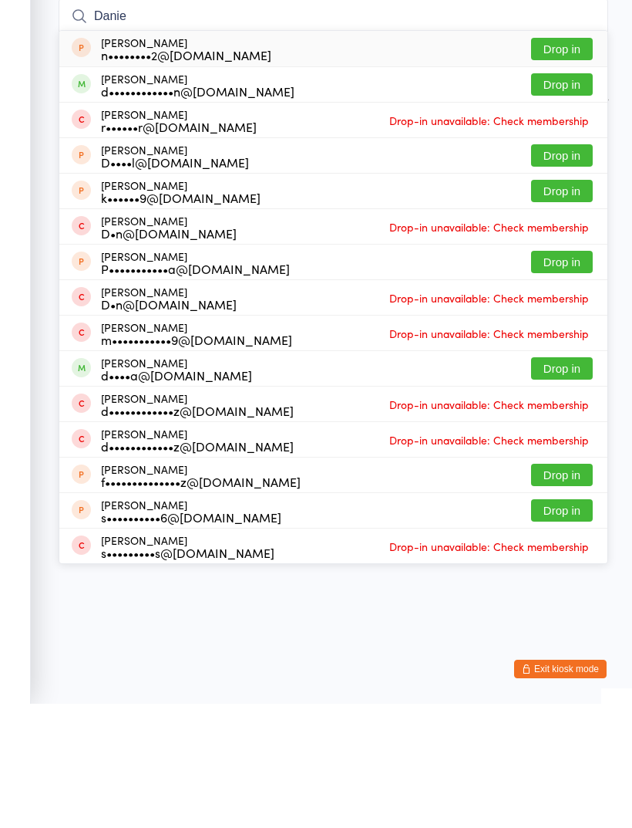
type input "Danie"
click at [575, 197] on button "Drop in" at bounding box center [562, 208] width 62 height 22
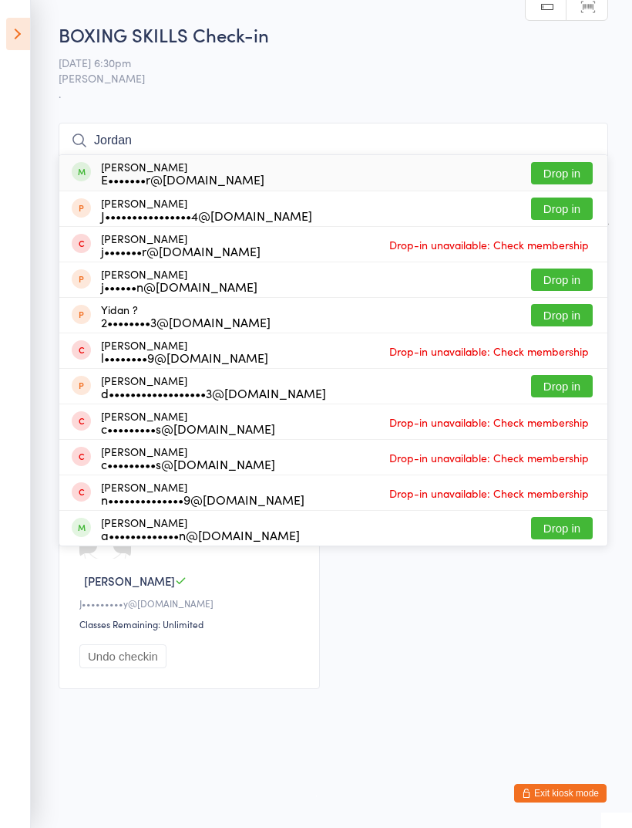
type input "Jordan"
click at [572, 171] on button "Drop in" at bounding box center [562, 173] width 62 height 22
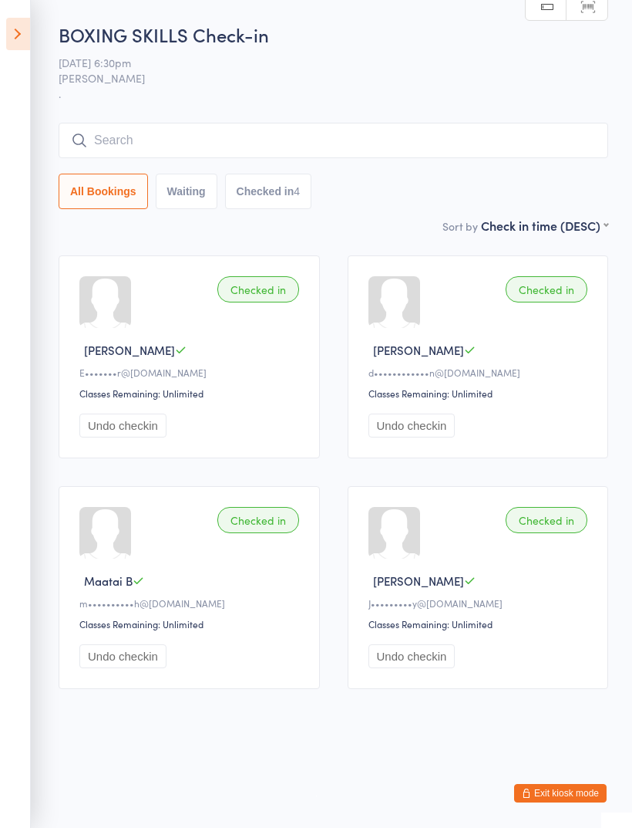
click at [464, 171] on div "All Bookings Waiting Checked in 4" at bounding box center [334, 166] width 550 height 86
click at [468, 157] on input "search" at bounding box center [334, 140] width 550 height 35
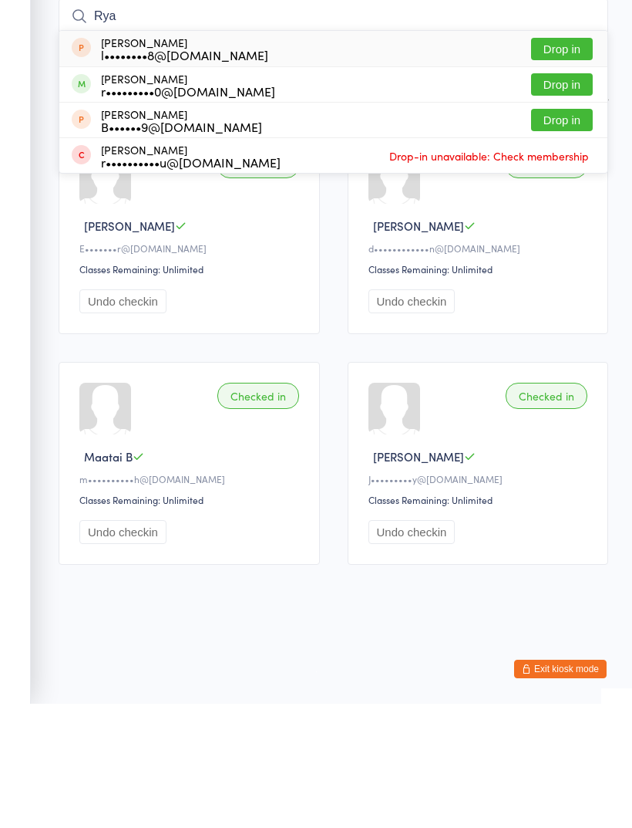
type input "Rya"
click at [575, 197] on button "Drop in" at bounding box center [562, 208] width 62 height 22
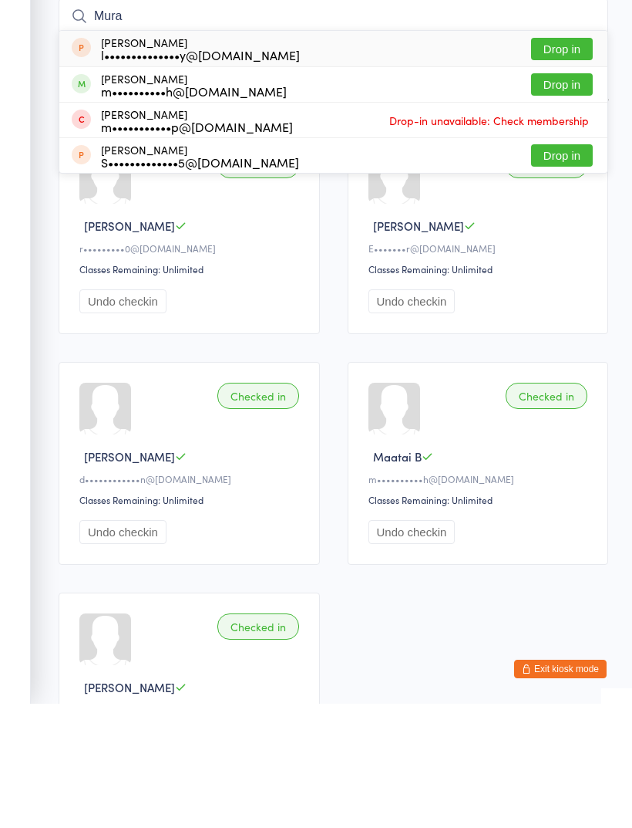
type input "Mura"
click at [565, 197] on button "Drop in" at bounding box center [562, 208] width 62 height 22
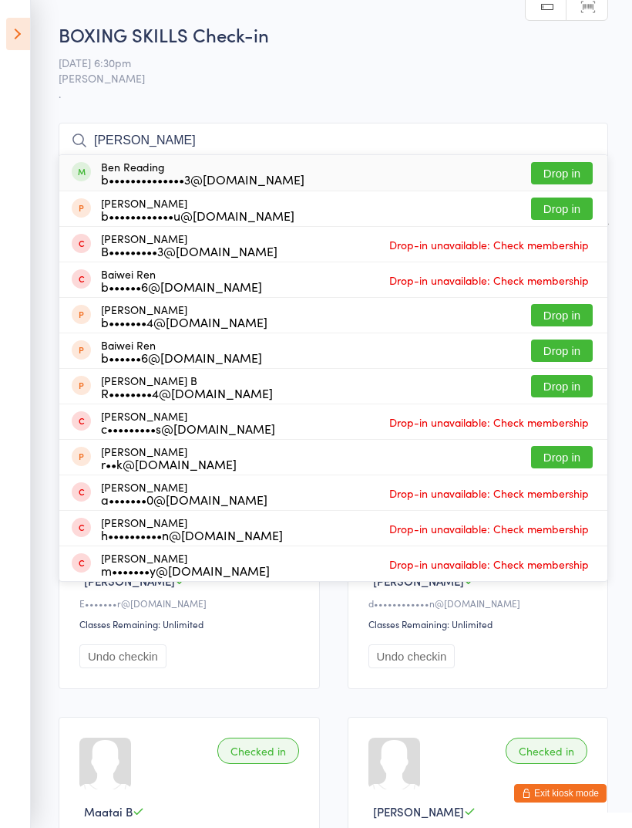
type input "[PERSON_NAME]"
click at [561, 174] on button "Drop in" at bounding box center [562, 173] width 62 height 22
